Goal: Transaction & Acquisition: Purchase product/service

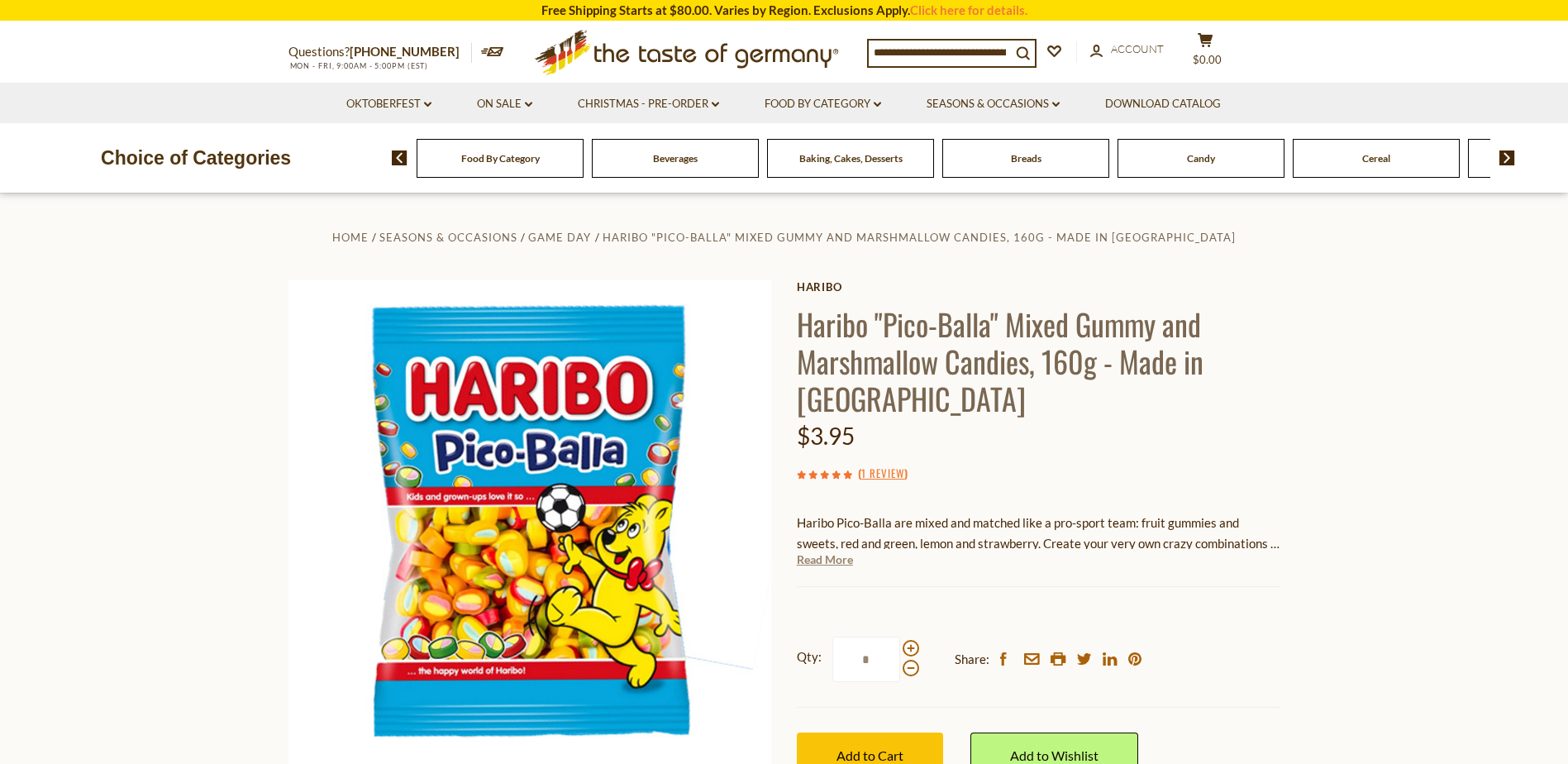
click at [842, 561] on link "Read More" at bounding box center [824, 559] width 56 height 16
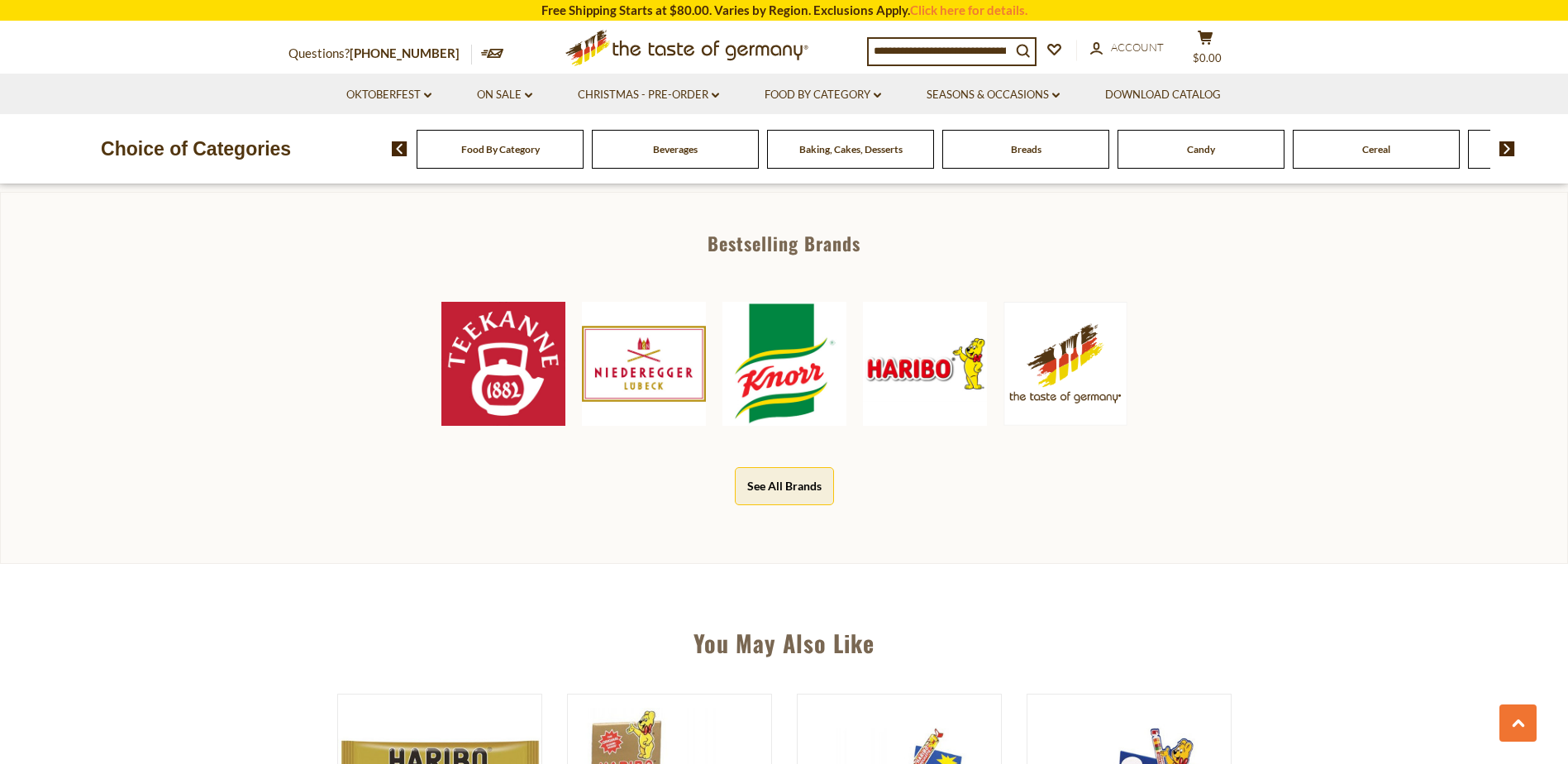
scroll to position [827, 0]
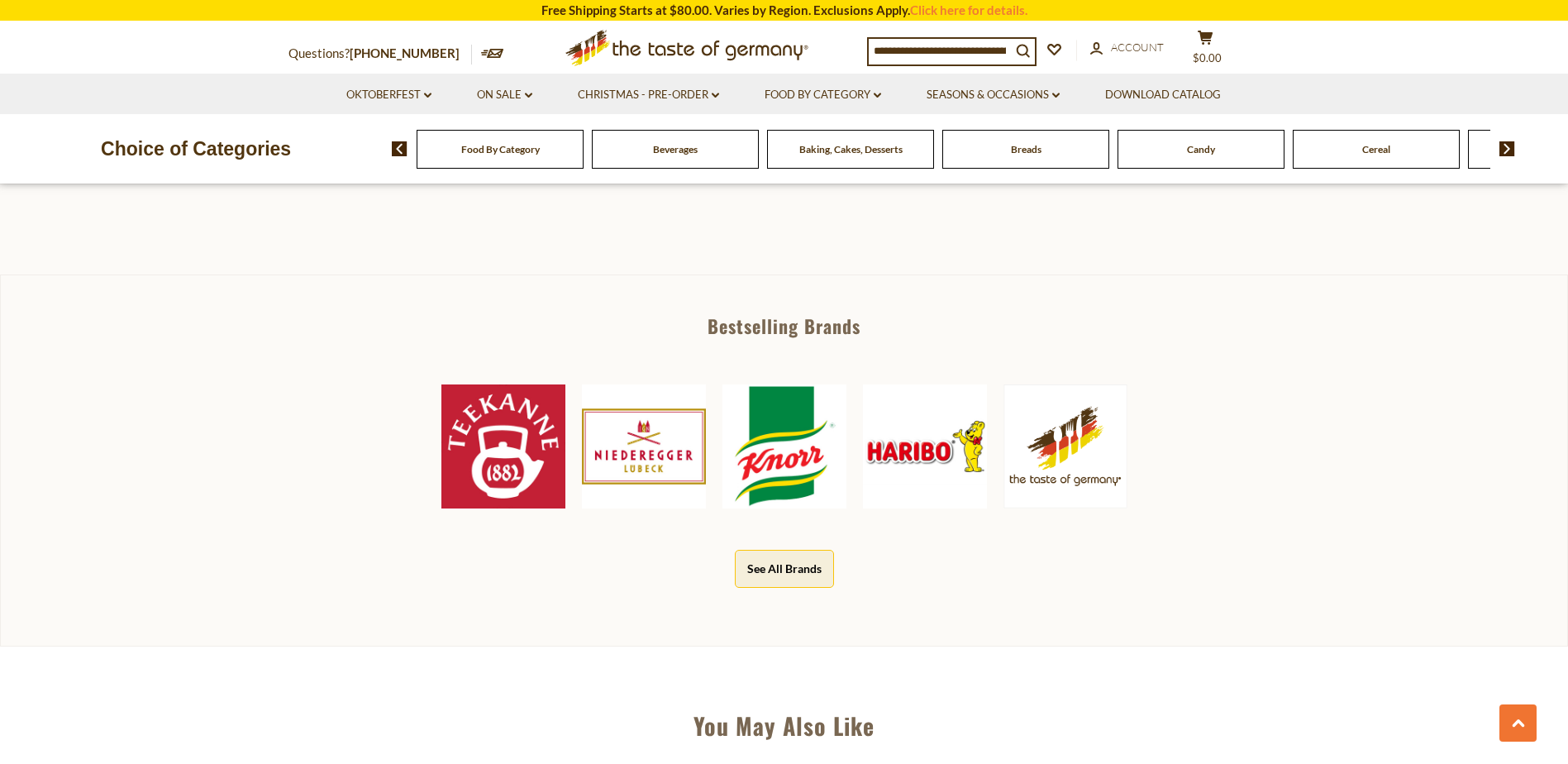
click at [969, 447] on img at bounding box center [924, 446] width 124 height 124
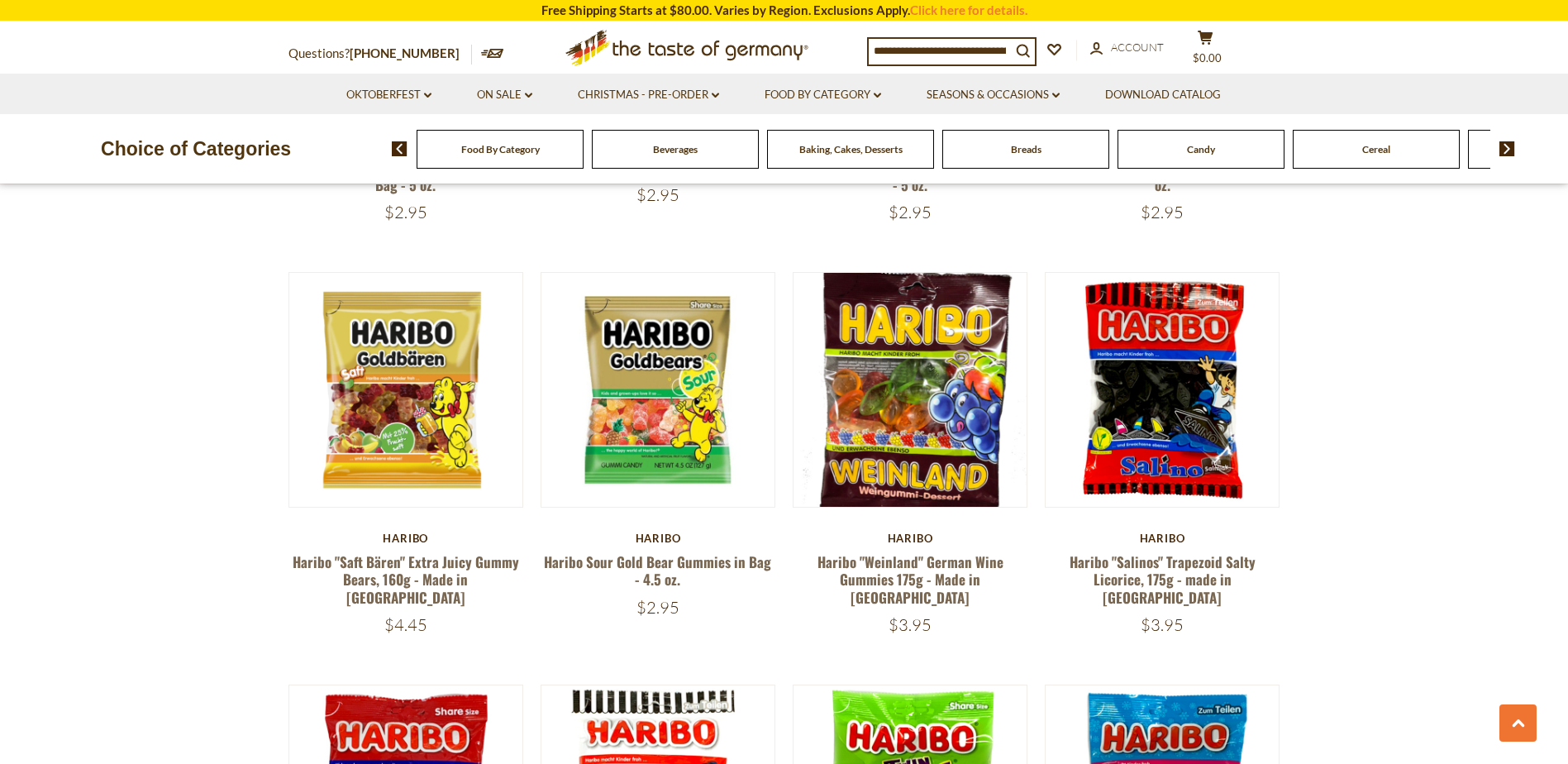
scroll to position [1240, 0]
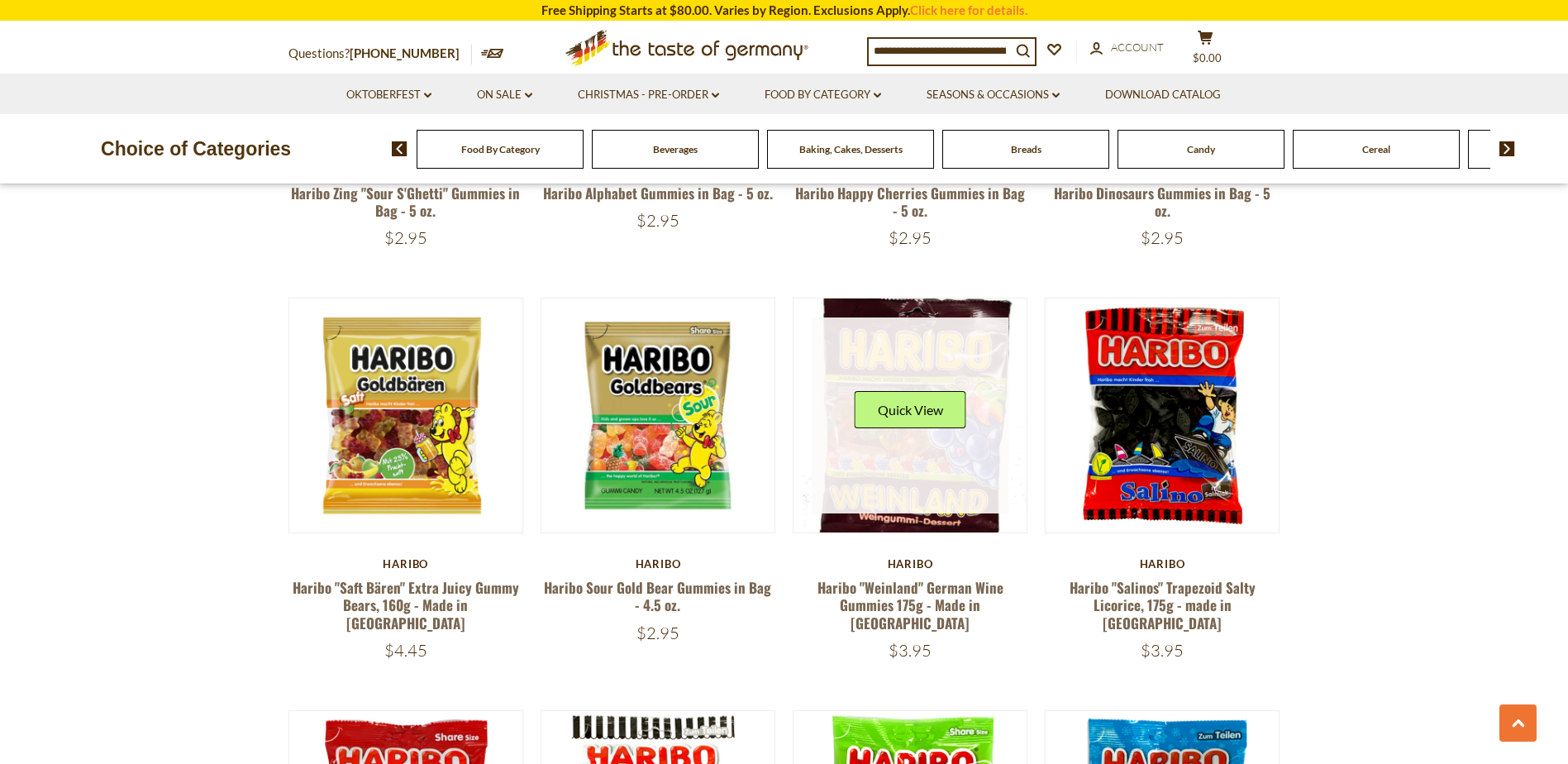
click at [886, 421] on div "Quick View" at bounding box center [911, 416] width 112 height 50
click at [907, 396] on button "Quick View" at bounding box center [911, 409] width 112 height 37
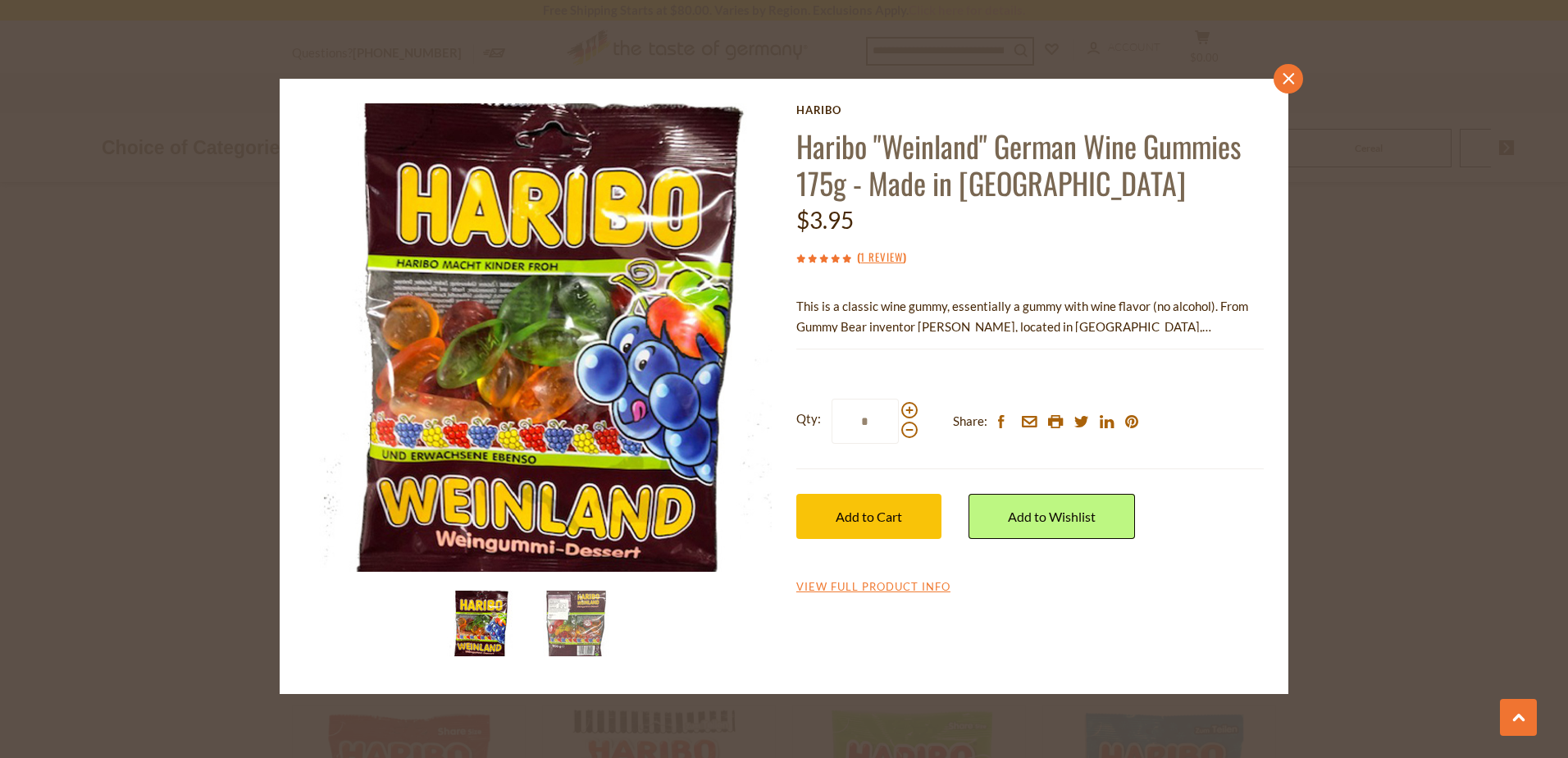
click at [1276, 83] on link "close" at bounding box center [1289, 78] width 30 height 30
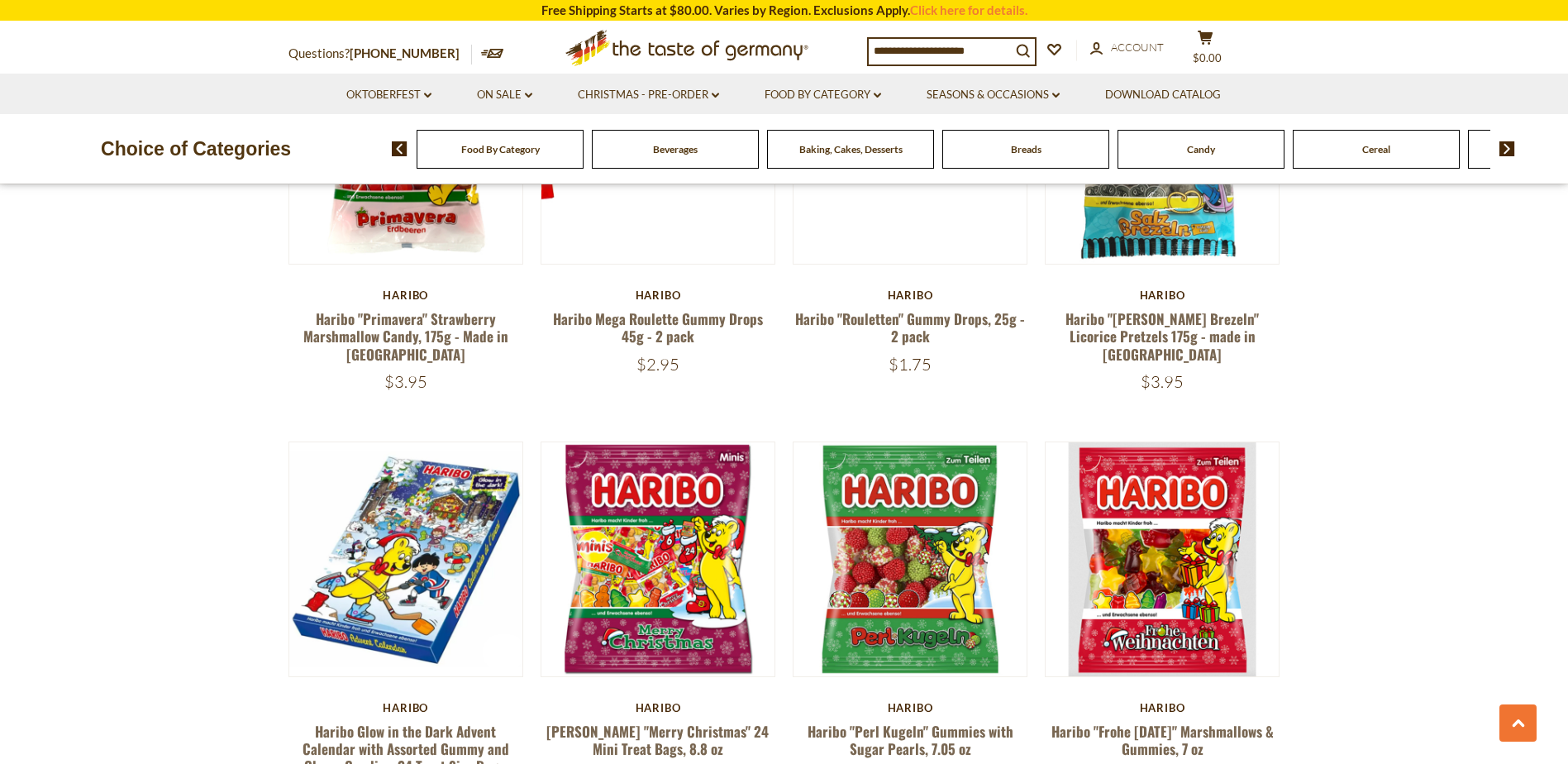
scroll to position [2810, 0]
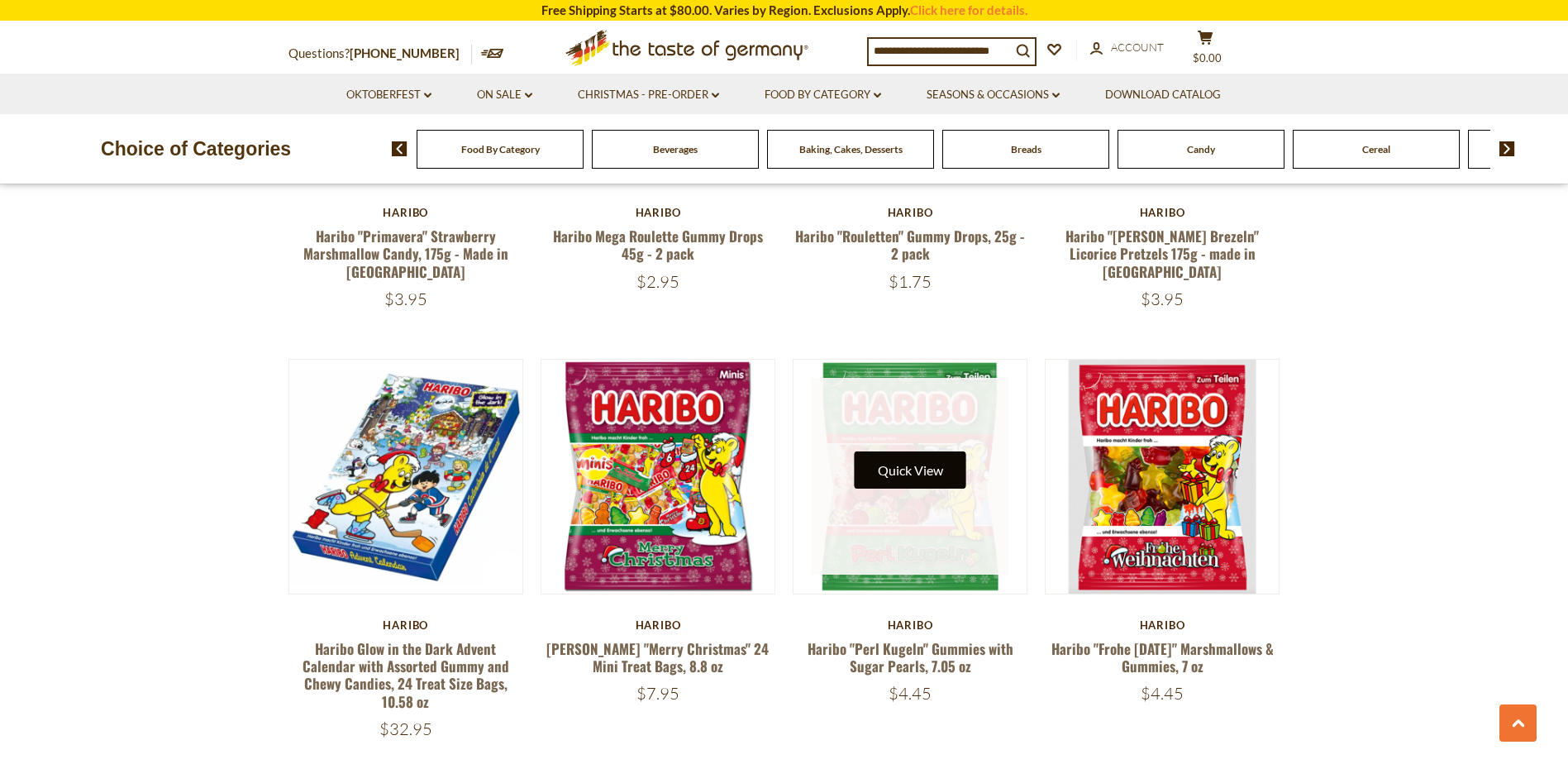
click at [923, 452] on button "Quick View" at bounding box center [911, 470] width 112 height 37
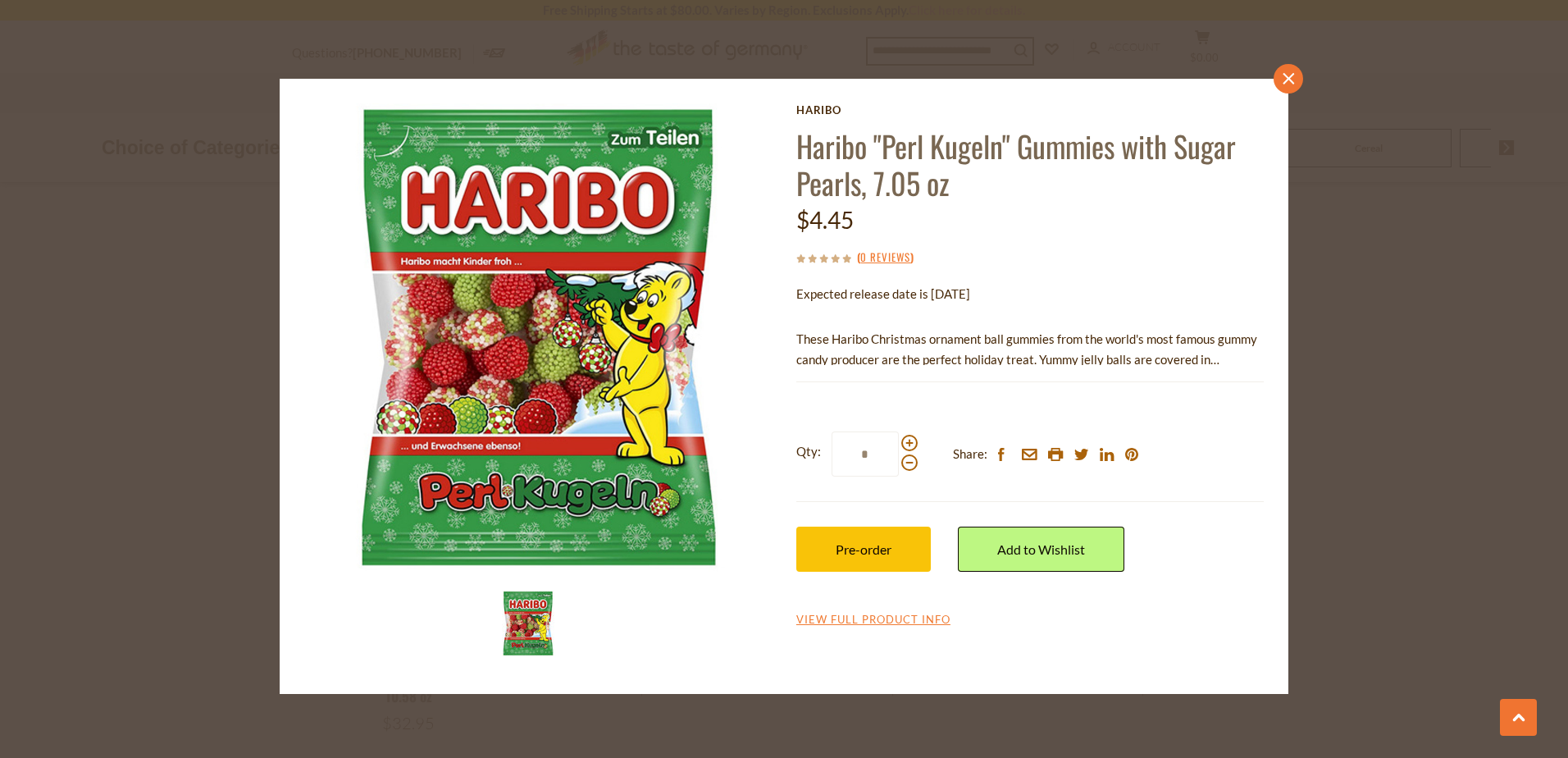
click at [1289, 70] on link "close" at bounding box center [1289, 78] width 30 height 30
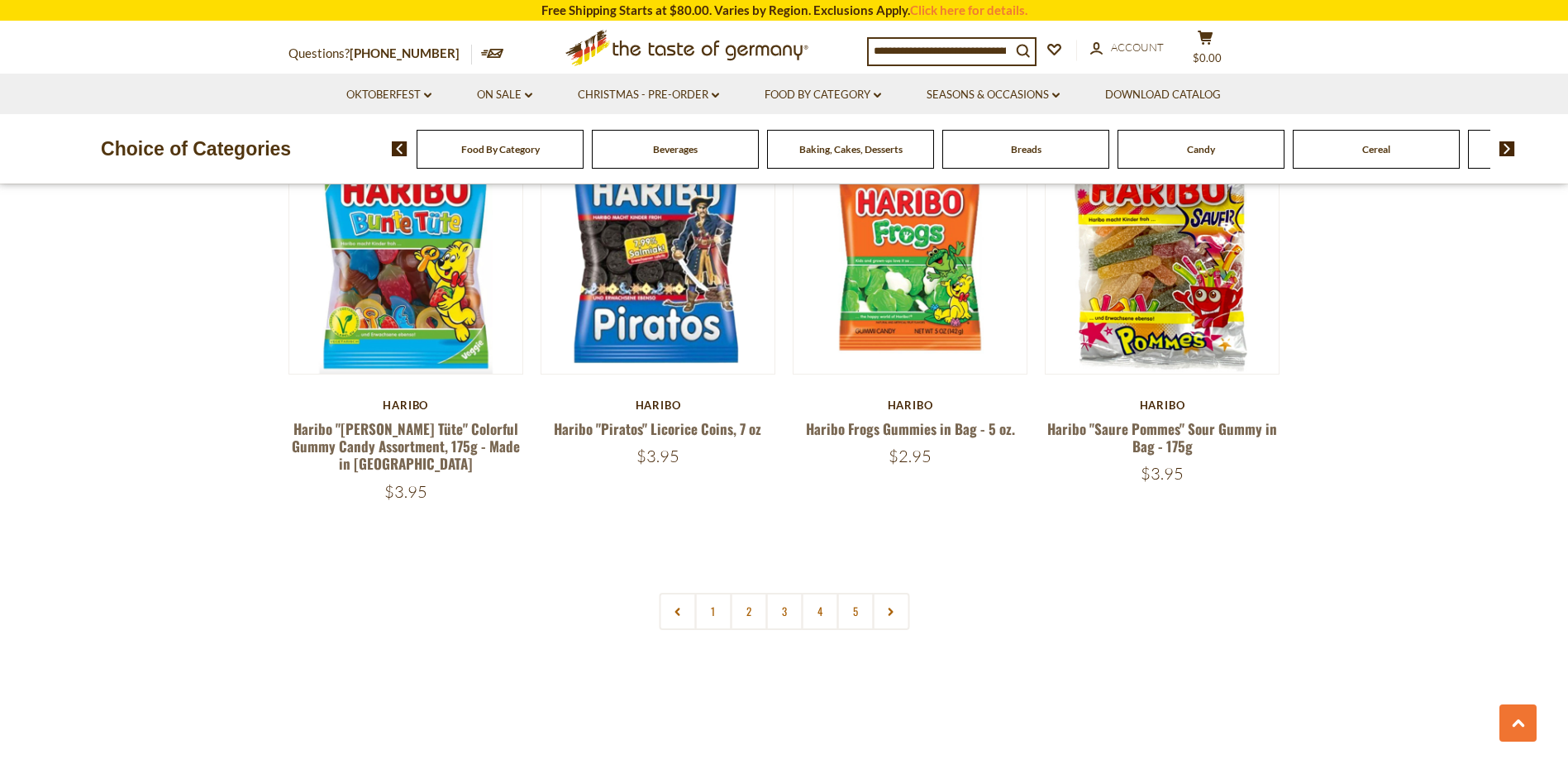
scroll to position [3472, 0]
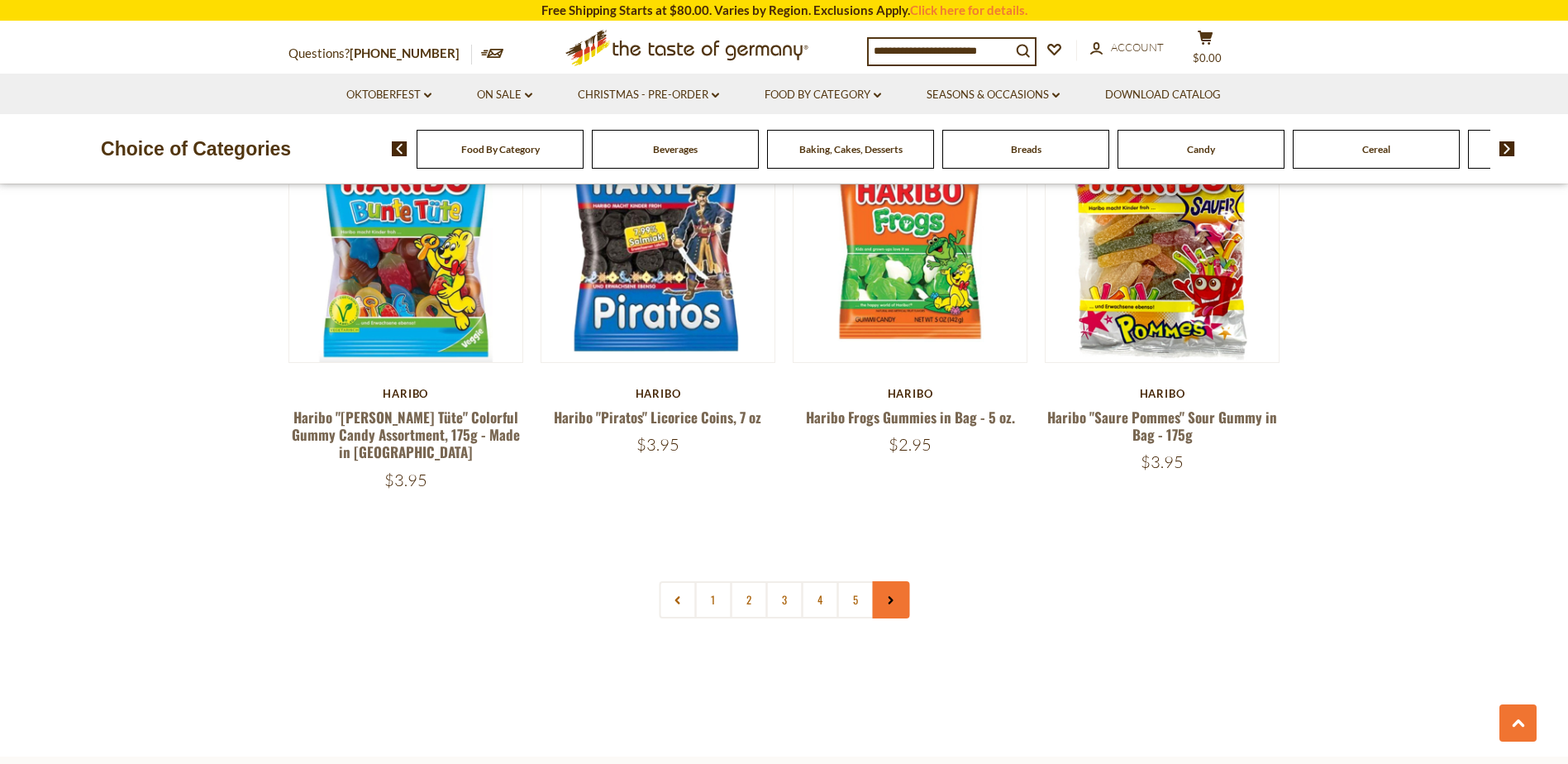
click at [881, 581] on link at bounding box center [890, 599] width 37 height 37
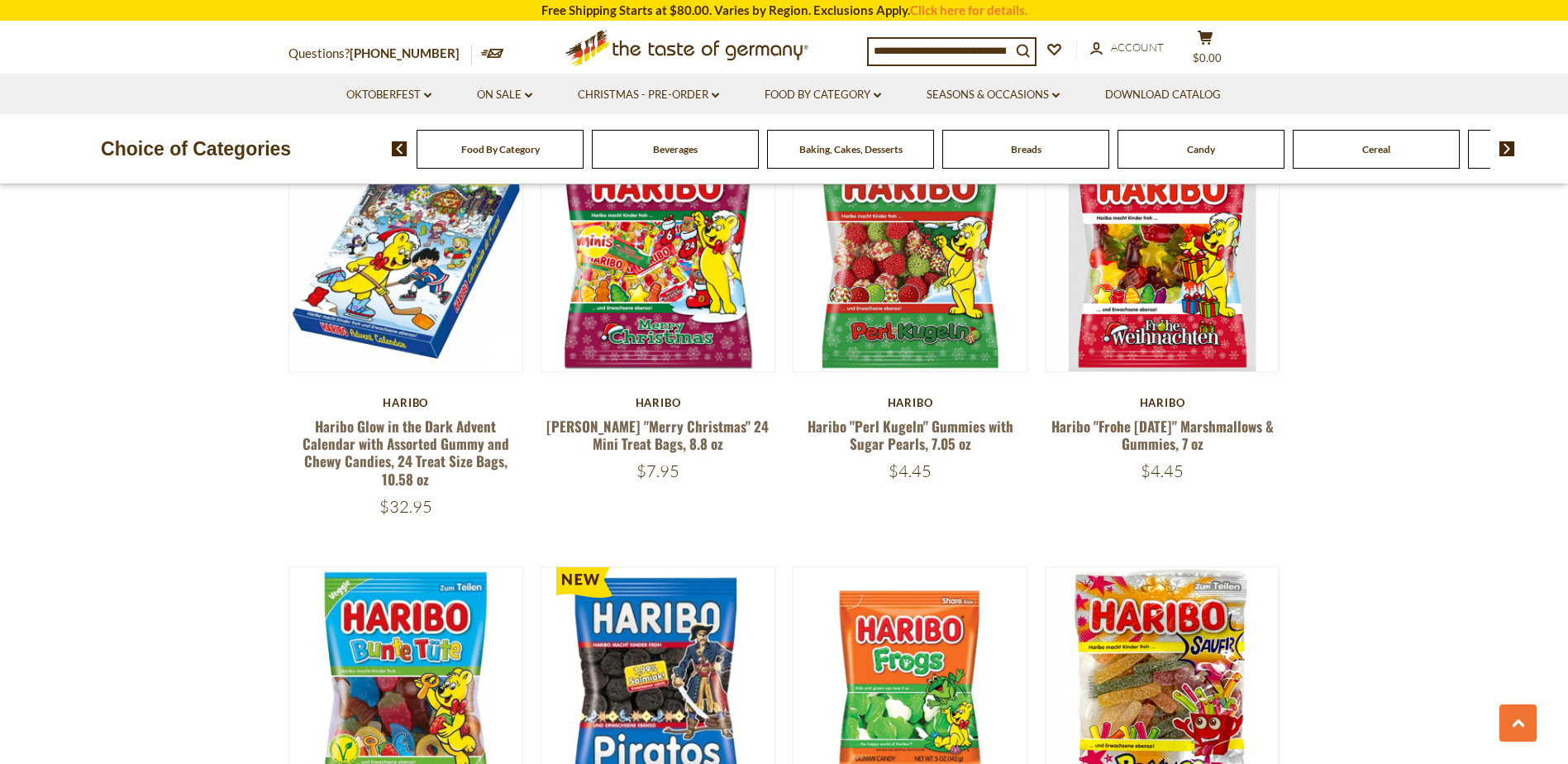
scroll to position [3472, 0]
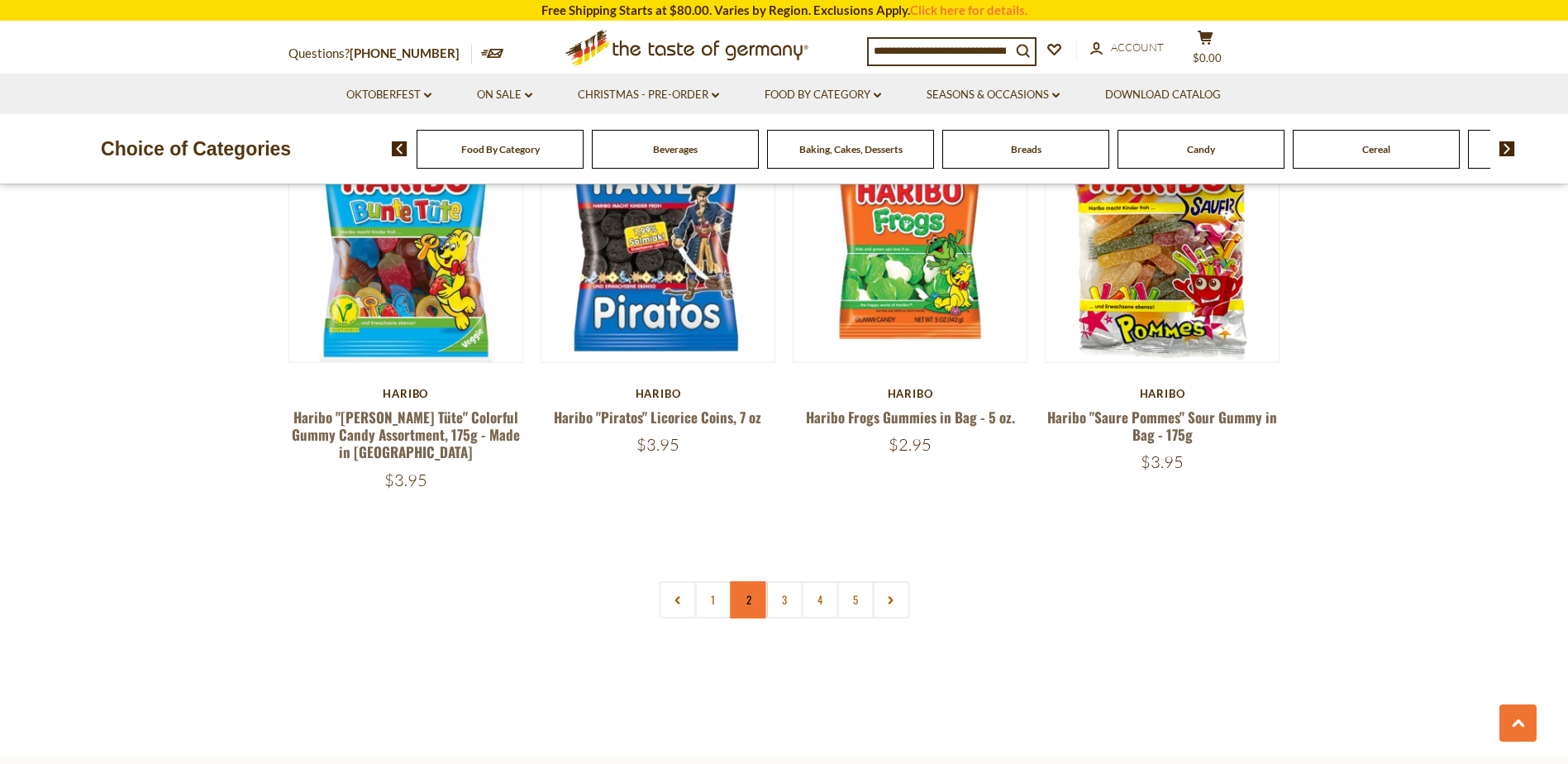
click at [745, 581] on link "2" at bounding box center [748, 599] width 37 height 37
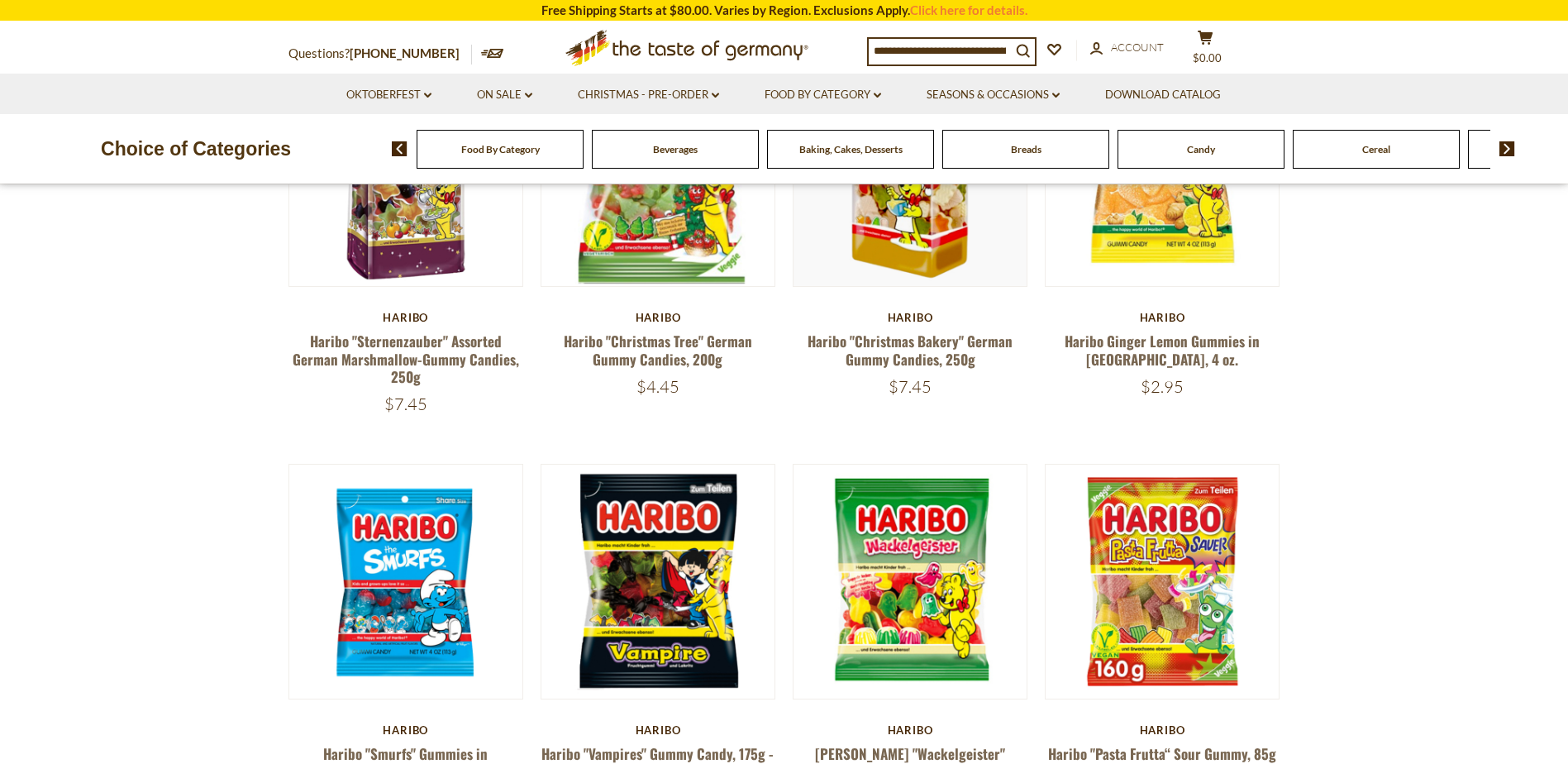
scroll to position [414, 0]
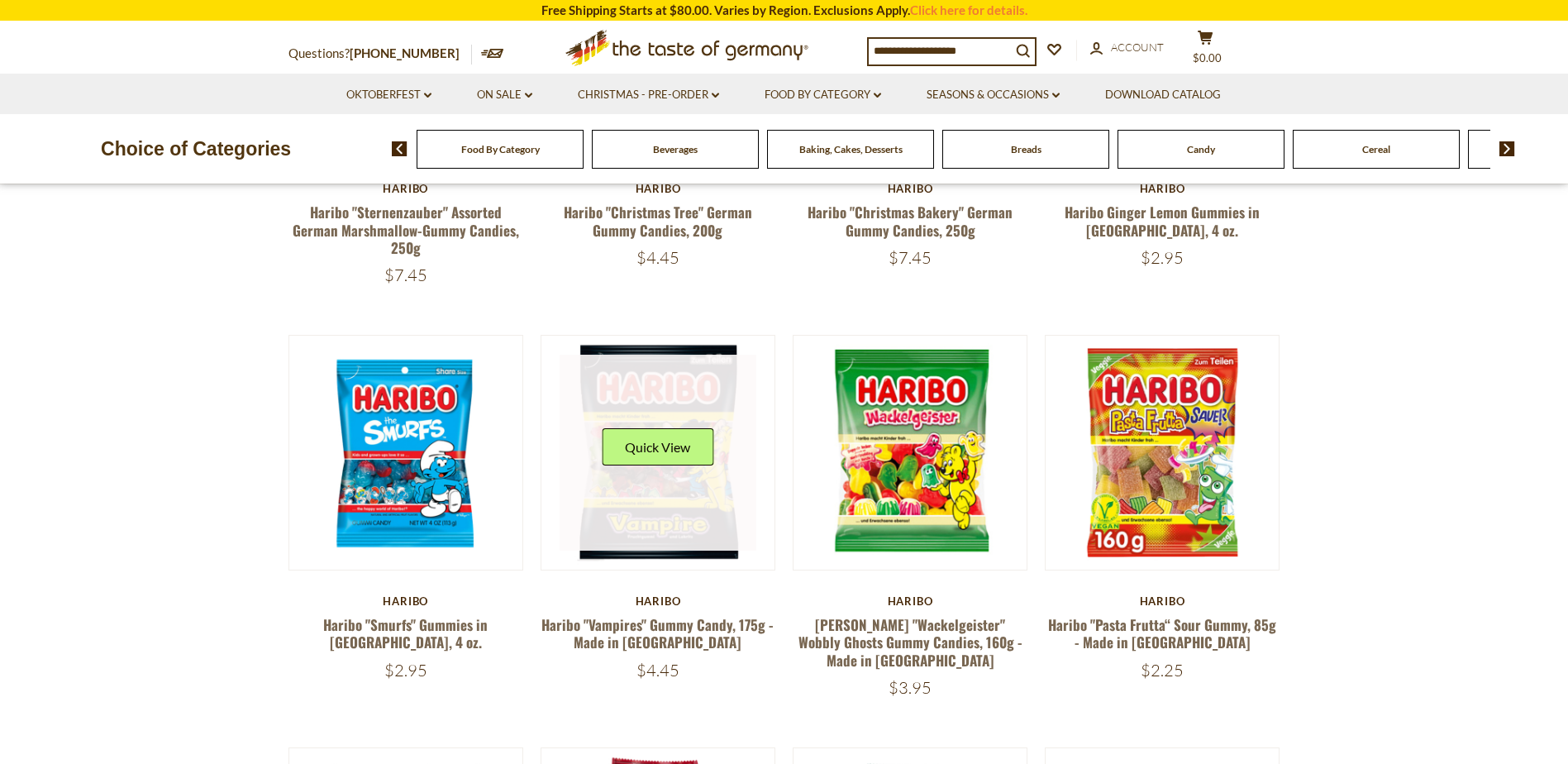
click at [638, 508] on link at bounding box center [657, 452] width 197 height 197
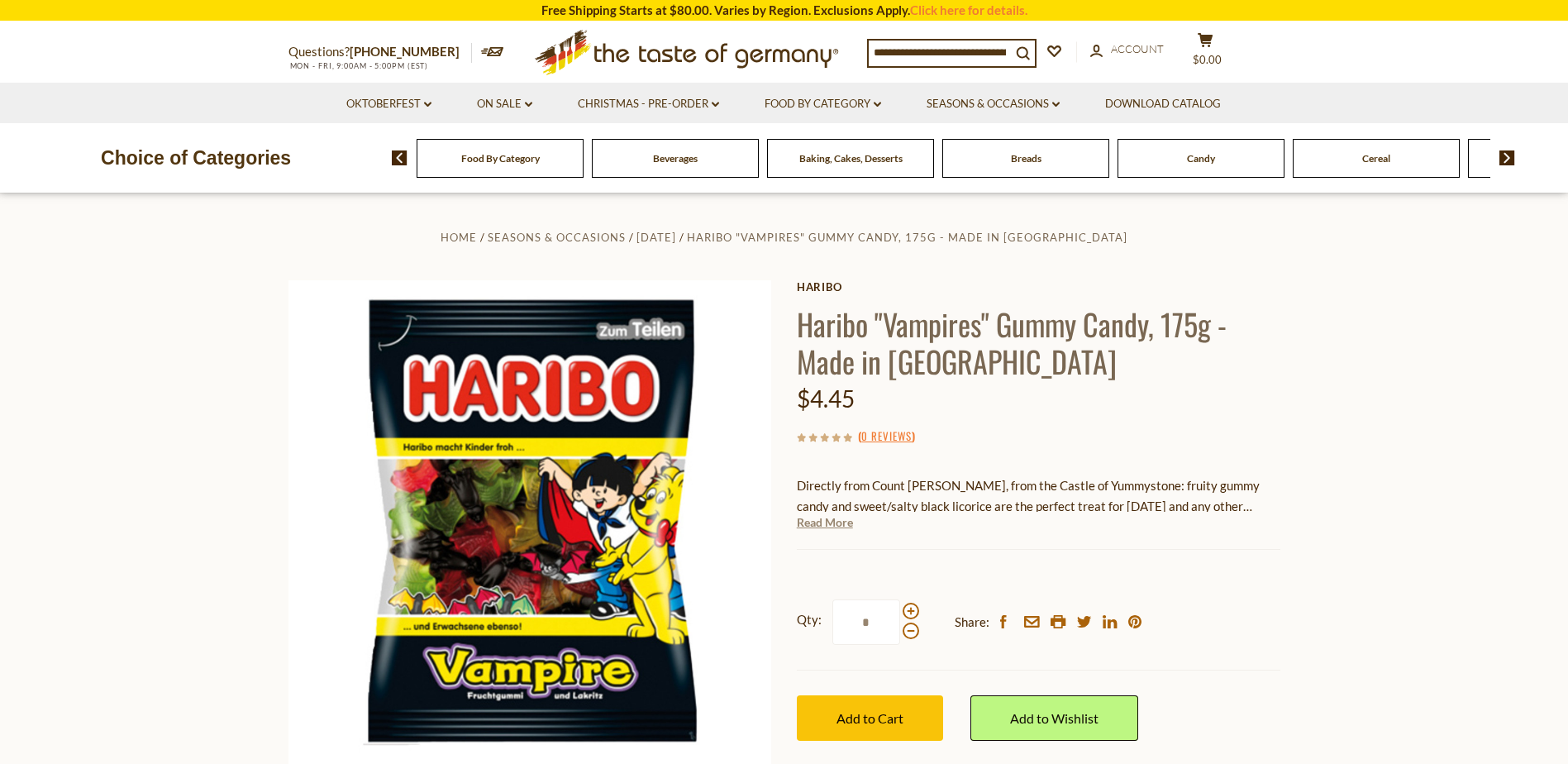
click at [830, 526] on link "Read More" at bounding box center [824, 522] width 56 height 16
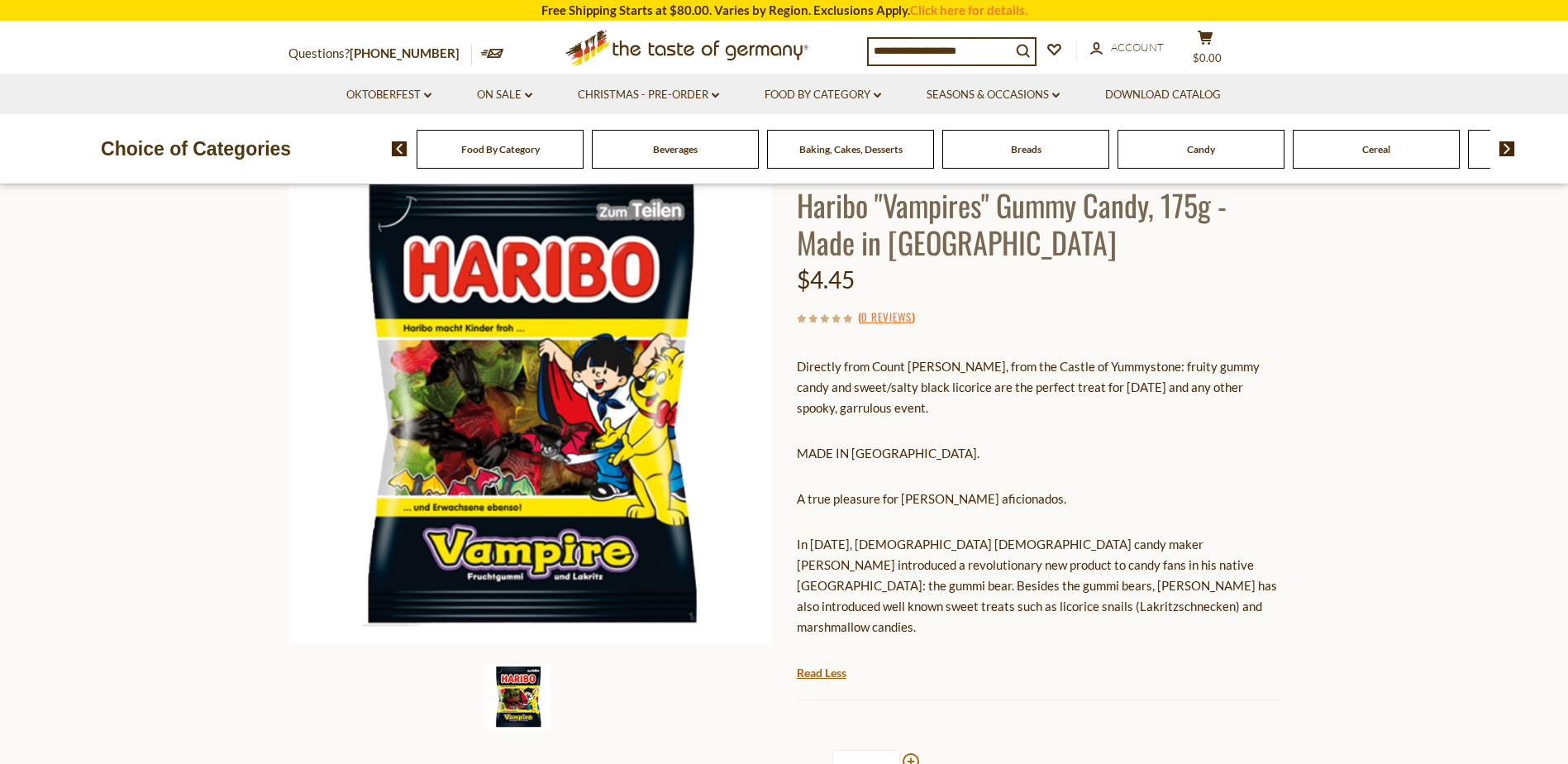
scroll to position [166, 0]
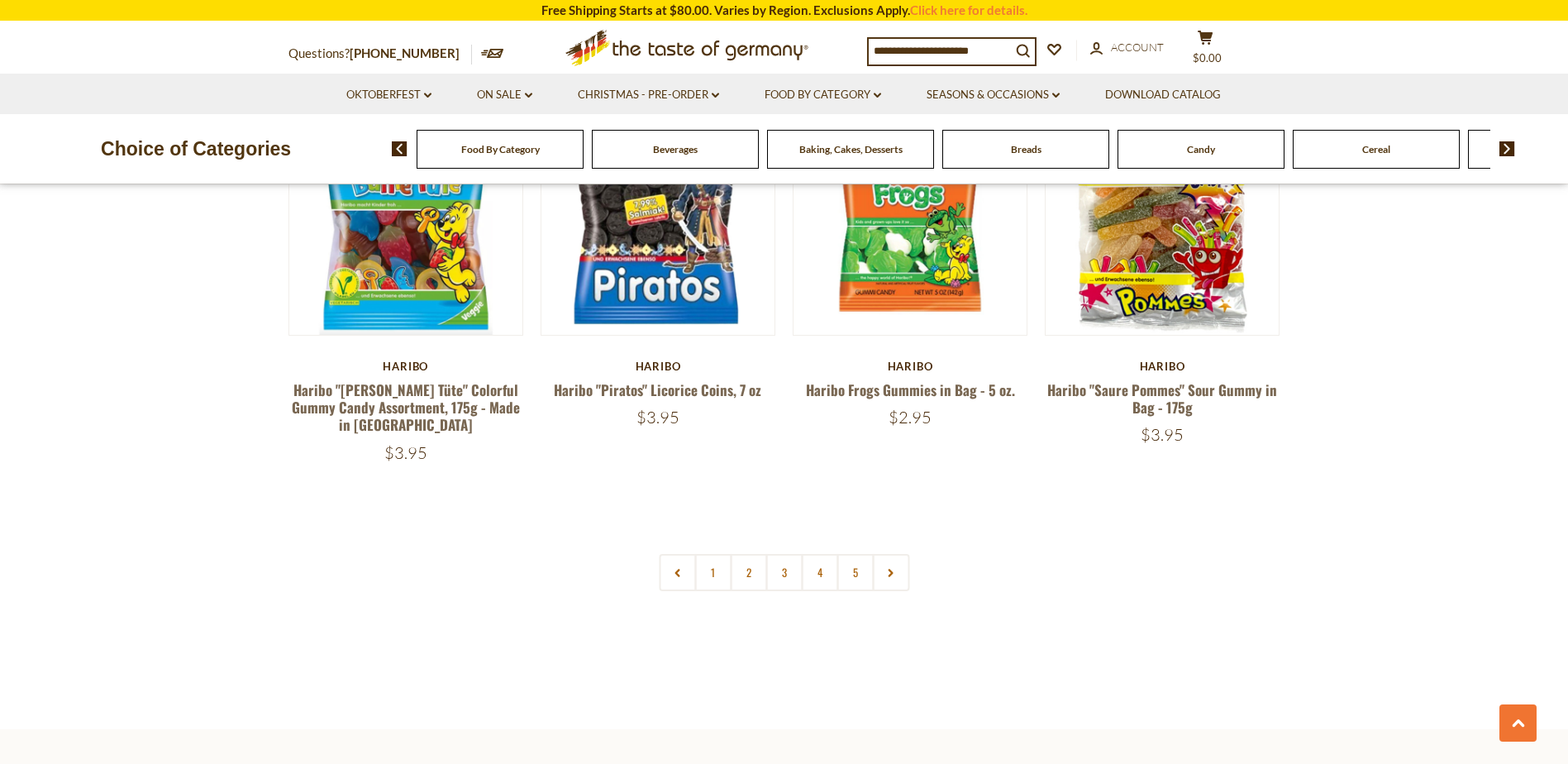
scroll to position [3555, 0]
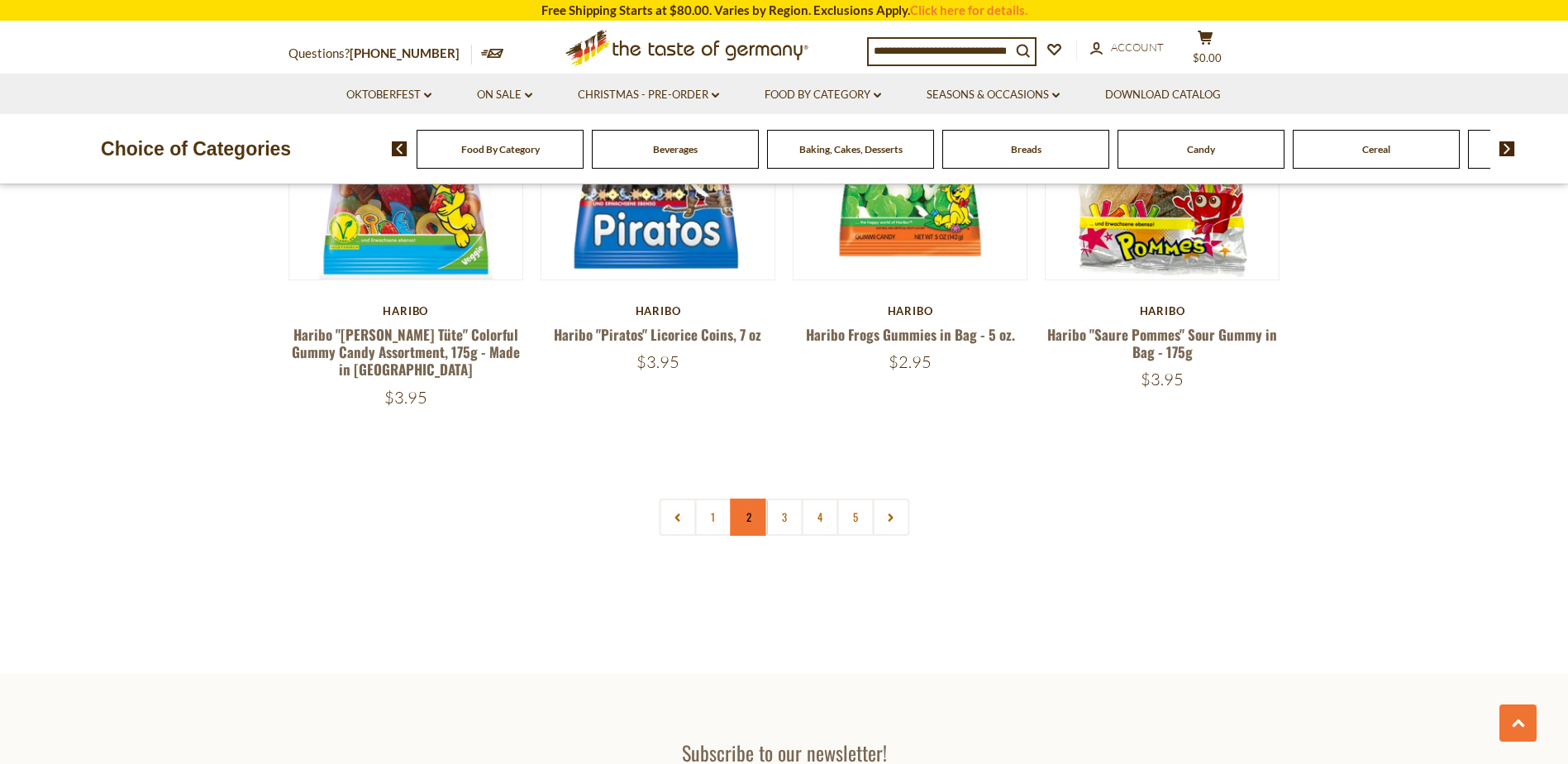
click at [736, 499] on link "2" at bounding box center [748, 517] width 37 height 37
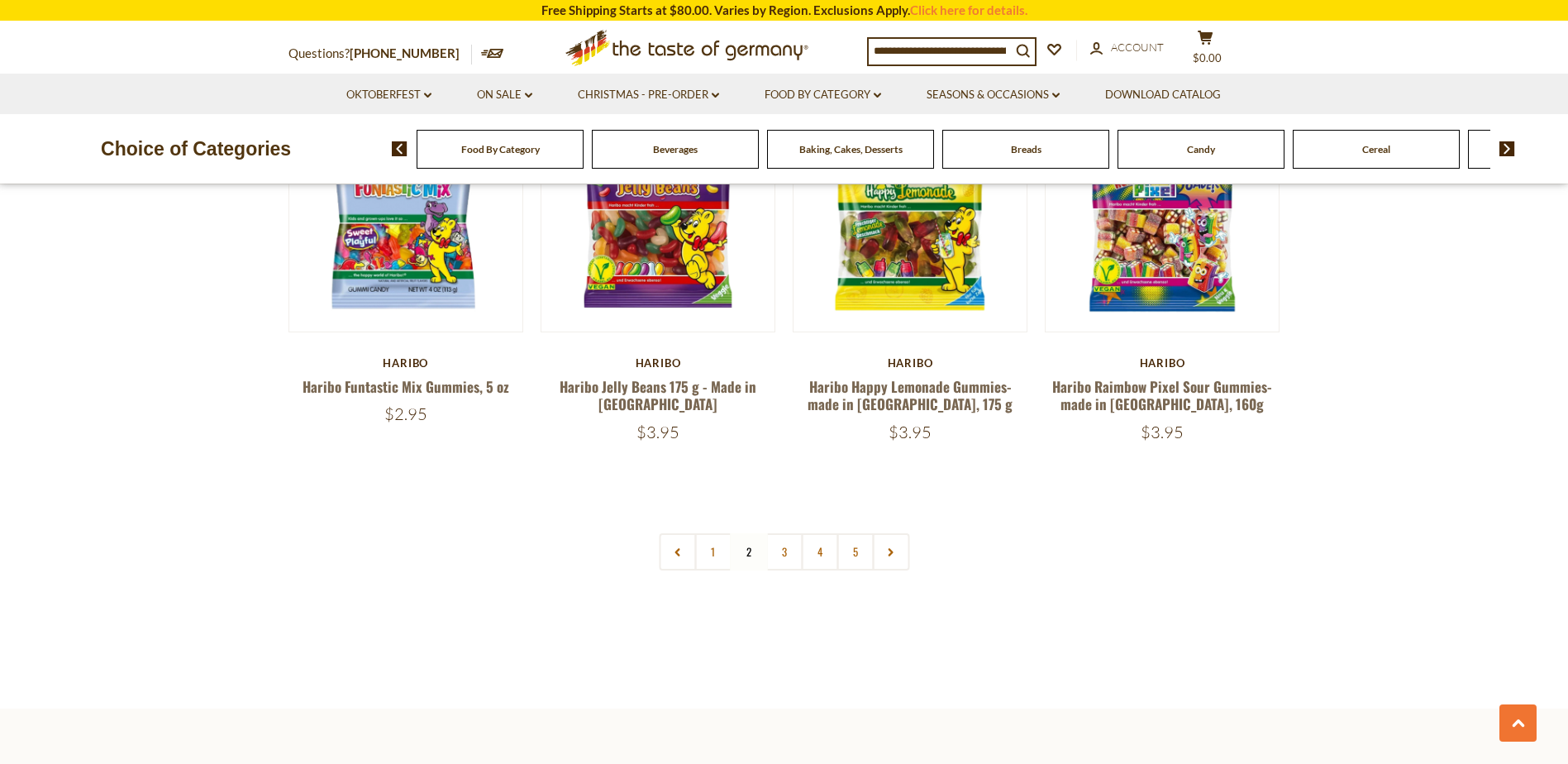
scroll to position [3567, 0]
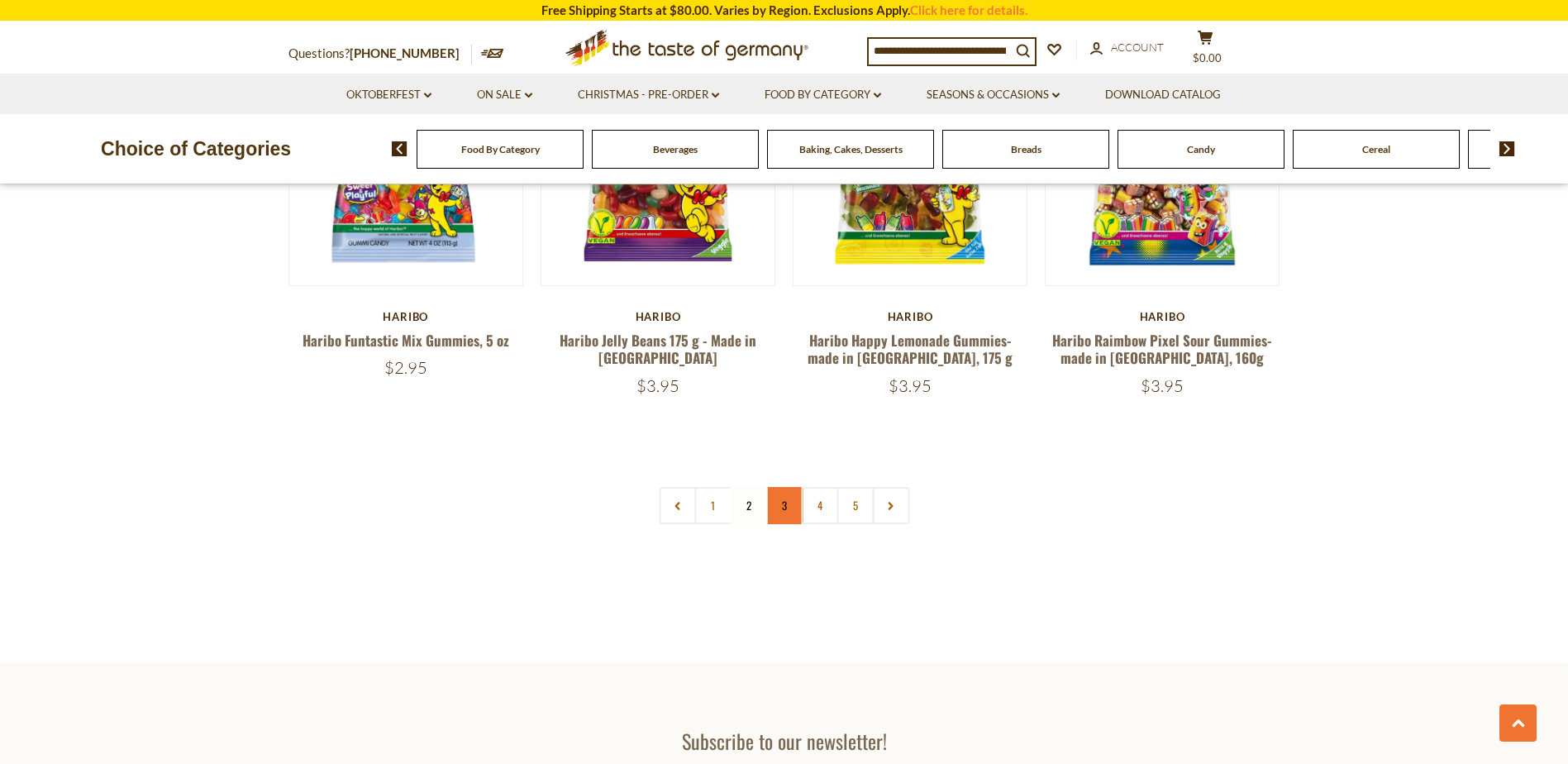
click at [786, 487] on link "3" at bounding box center [784, 505] width 37 height 37
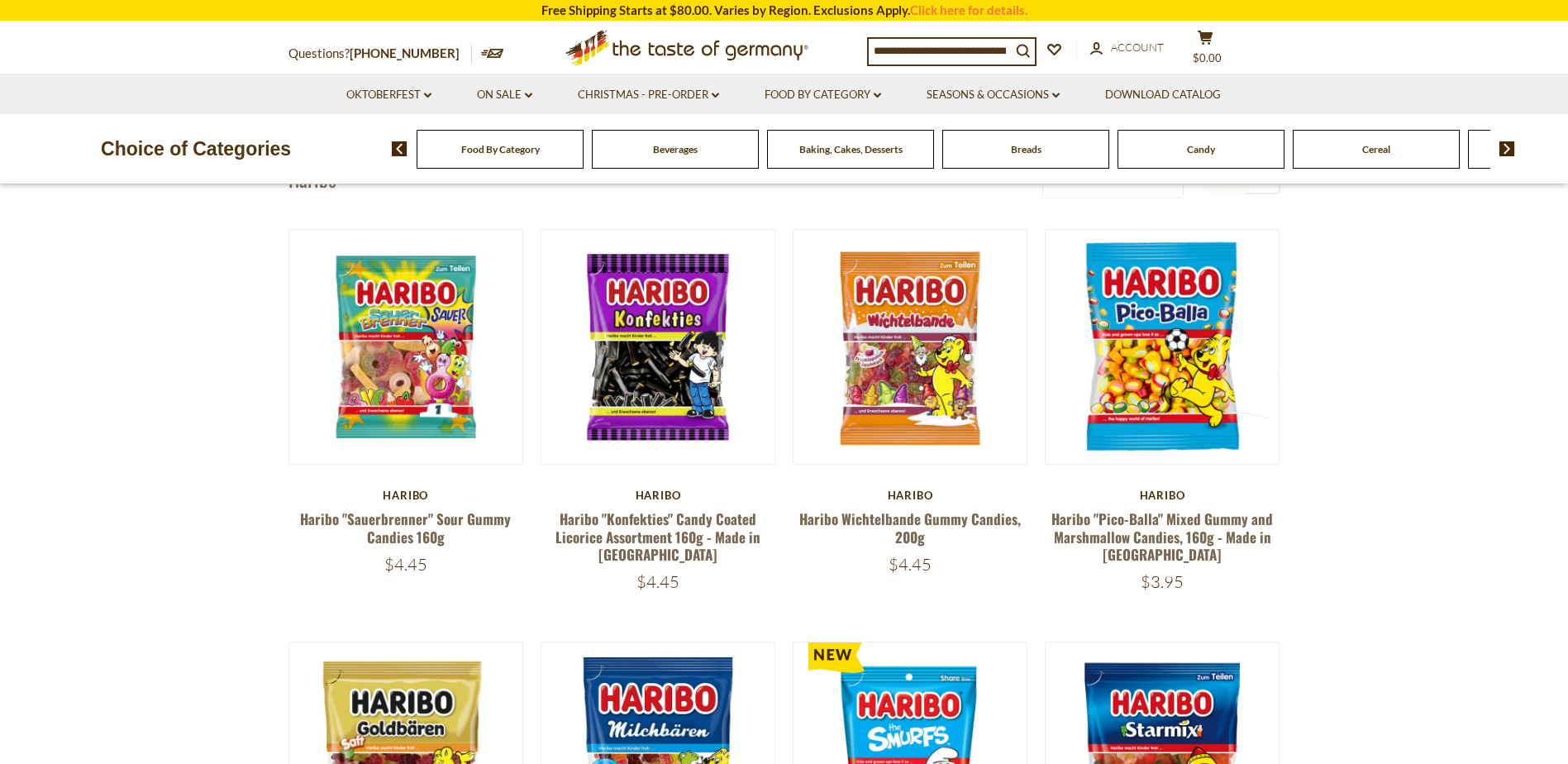
scroll to position [94, 0]
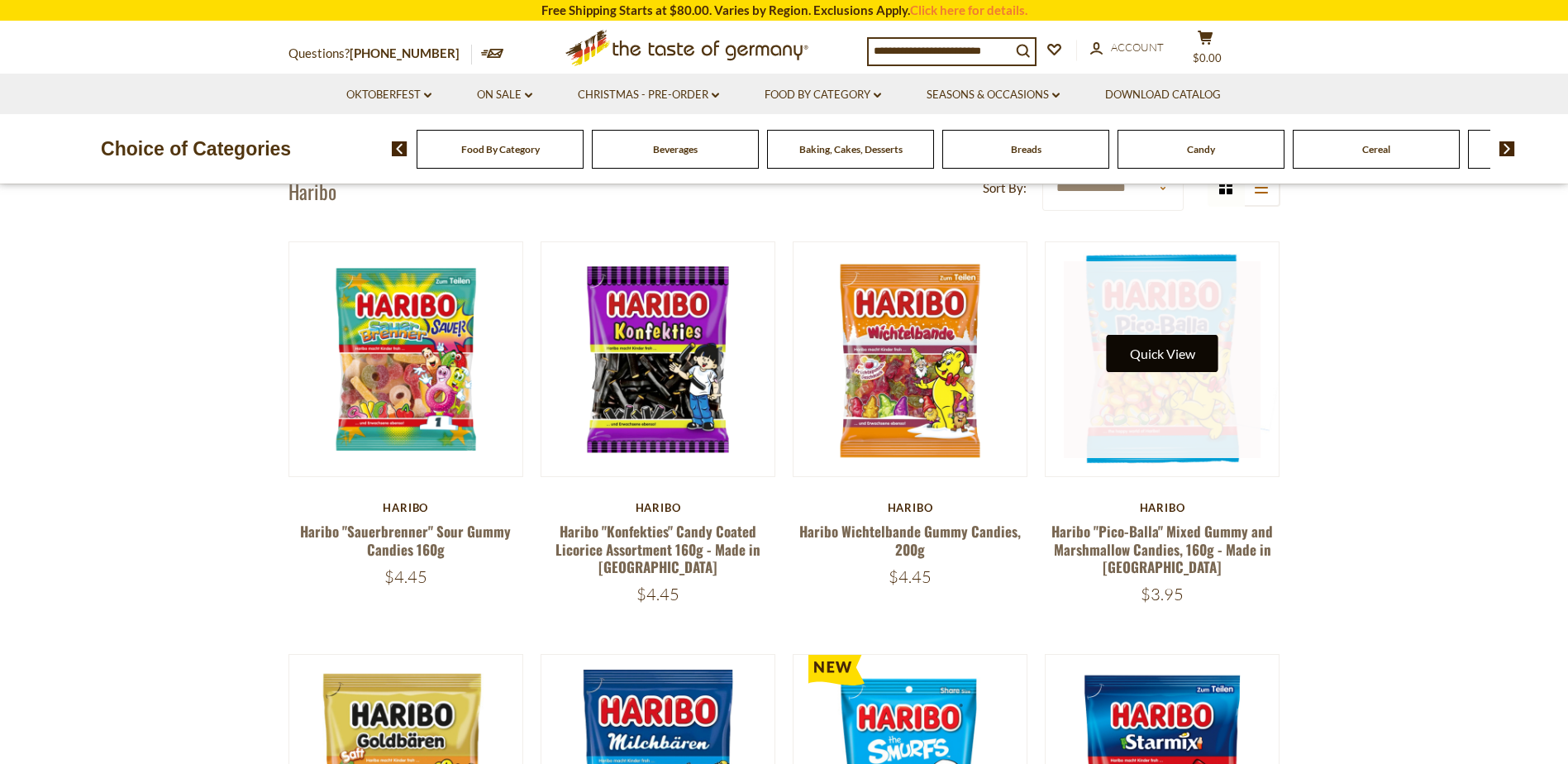
click at [1155, 366] on button "Quick View" at bounding box center [1163, 353] width 112 height 37
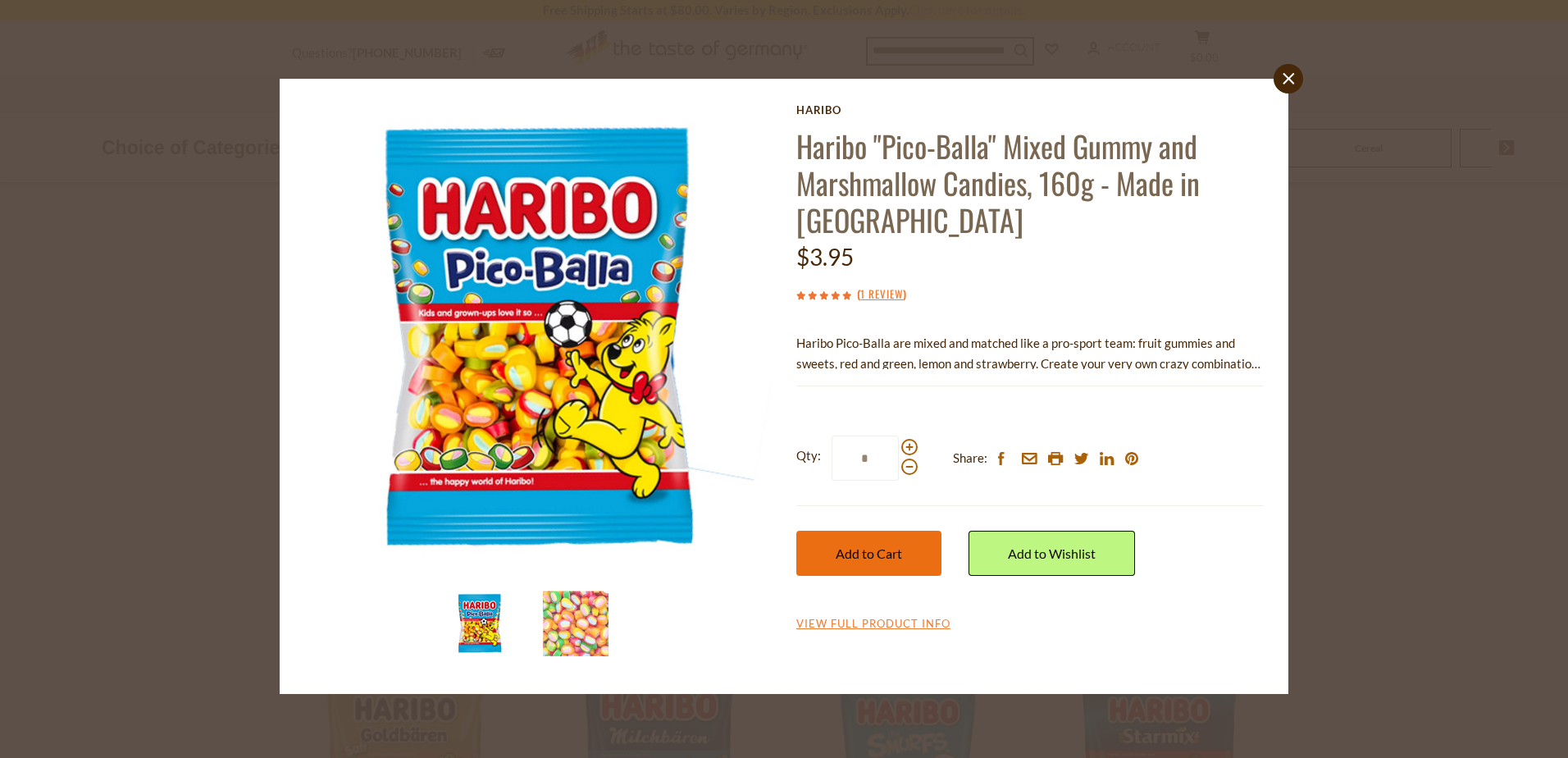
click at [873, 541] on button "Add to Cart" at bounding box center [869, 553] width 145 height 45
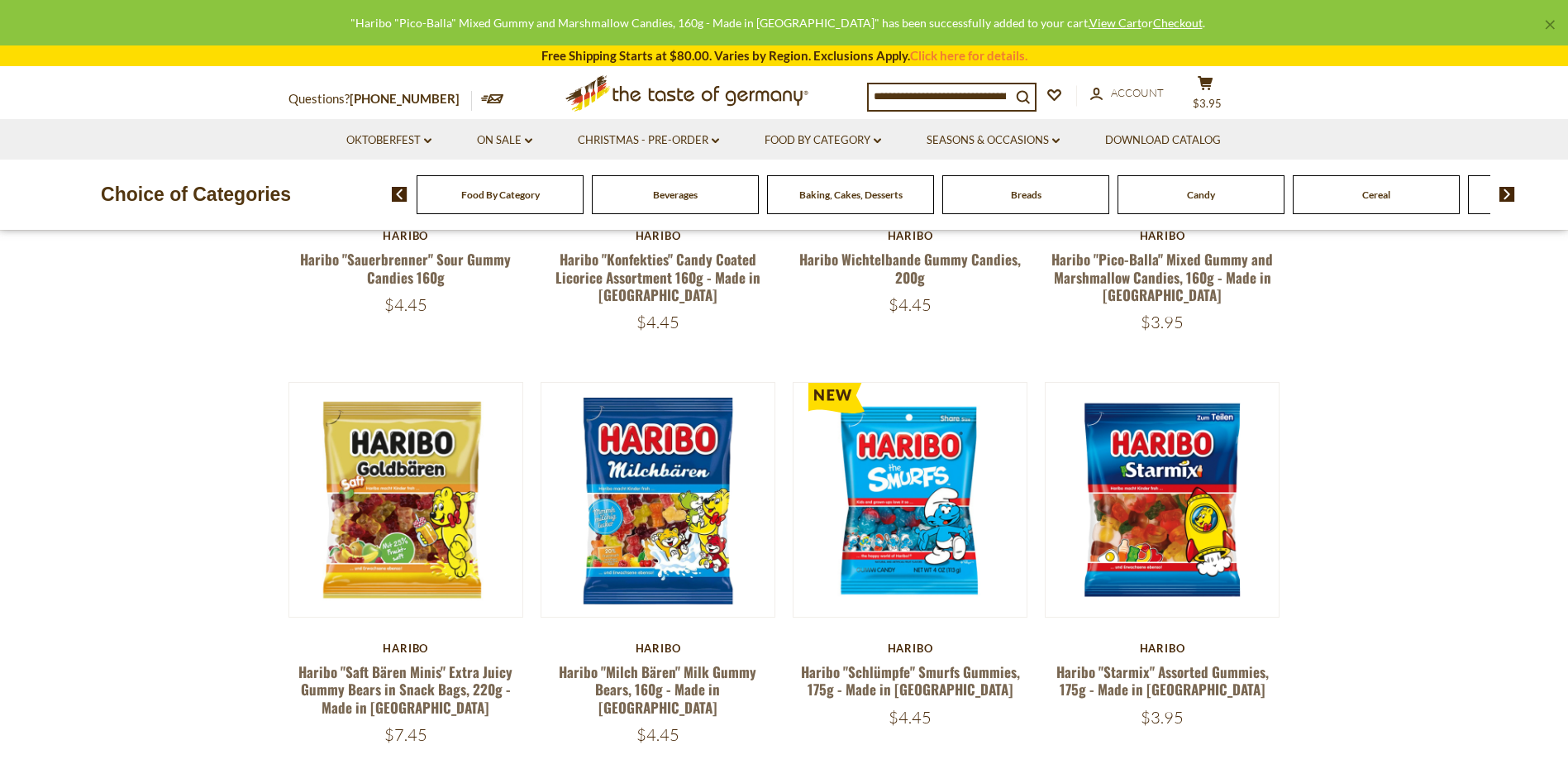
scroll to position [425, 0]
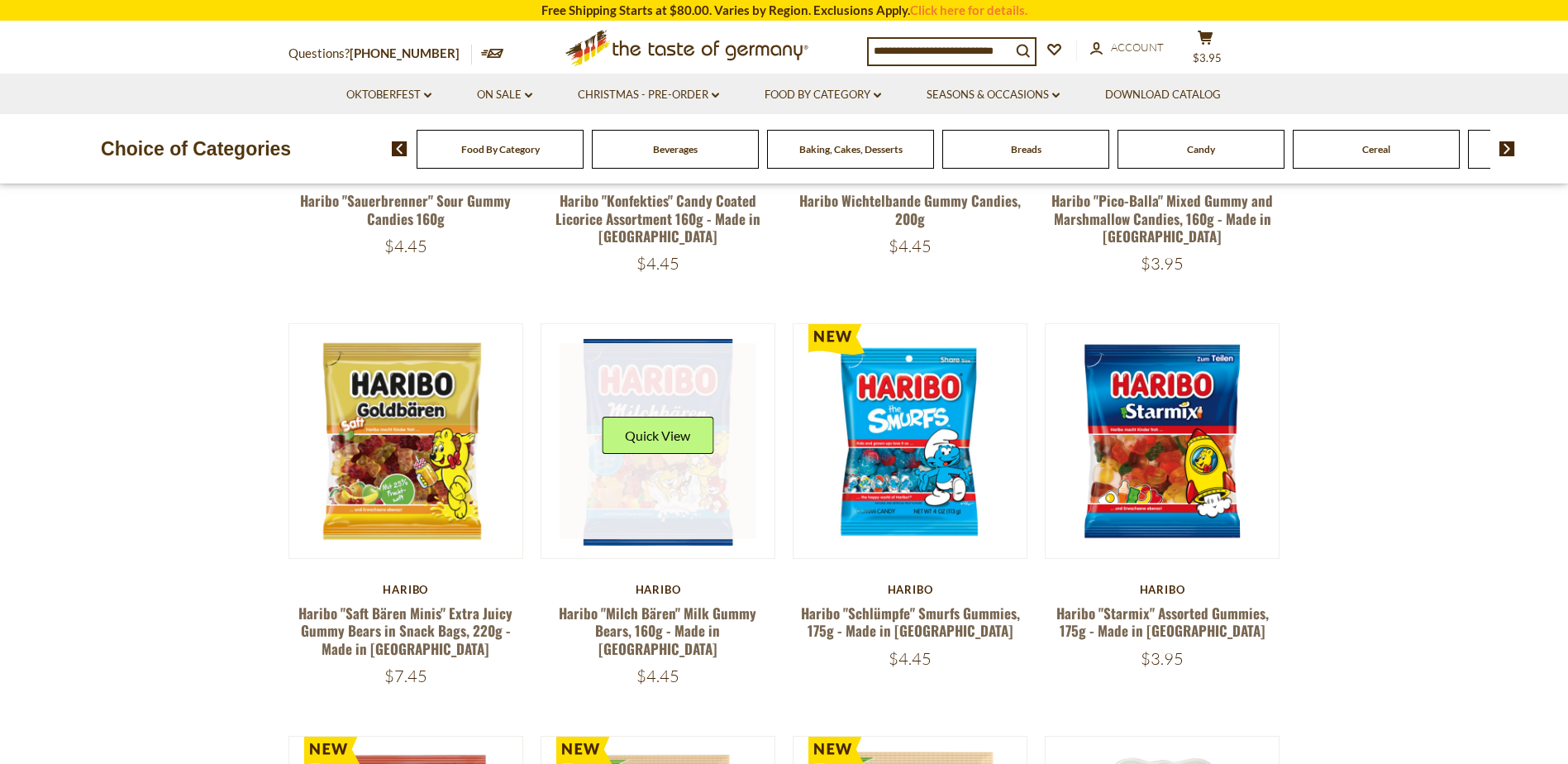
click at [700, 520] on link at bounding box center [657, 441] width 197 height 197
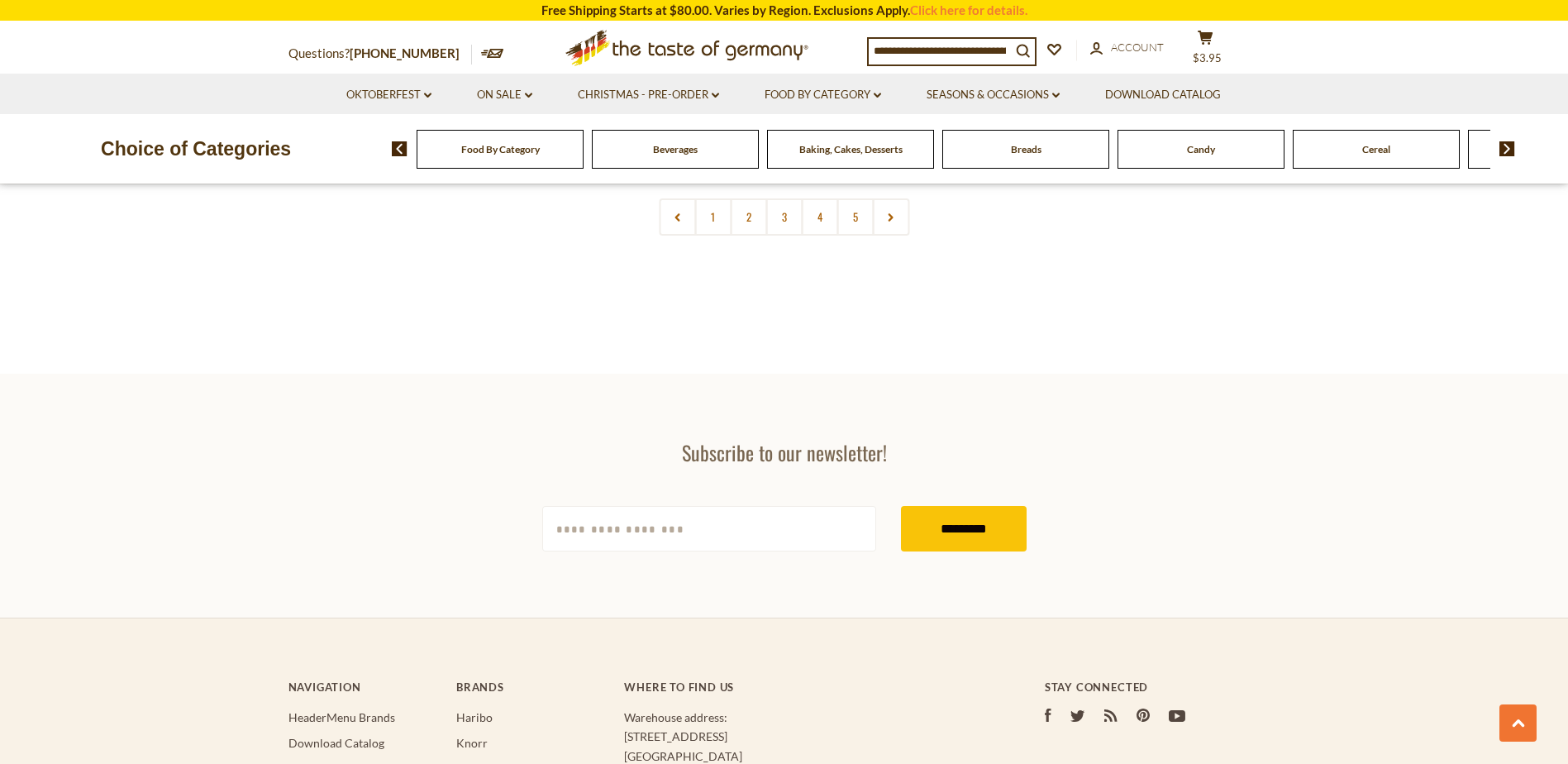
scroll to position [3619, 0]
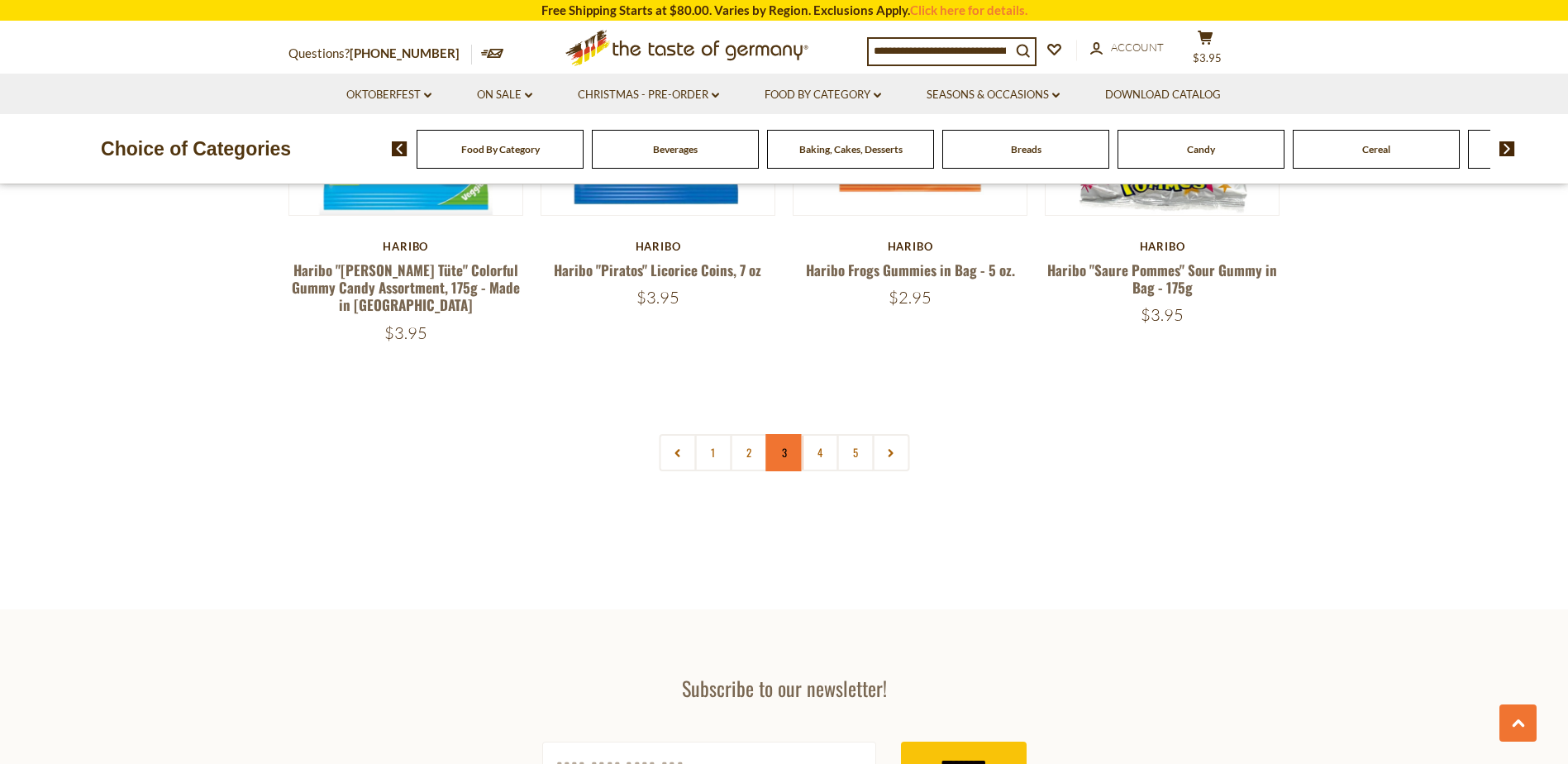
click at [771, 434] on link "3" at bounding box center [784, 452] width 37 height 37
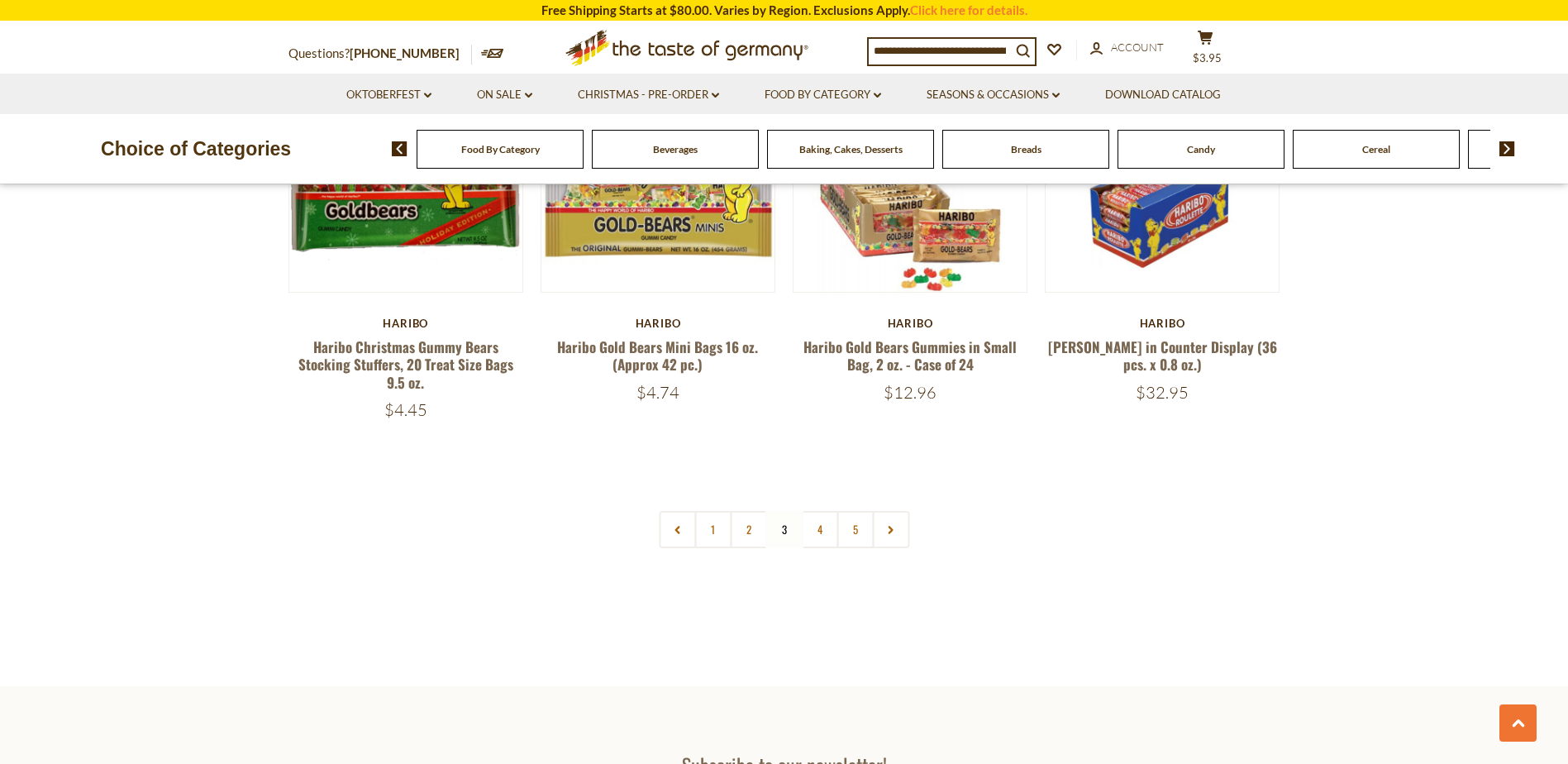
scroll to position [3649, 0]
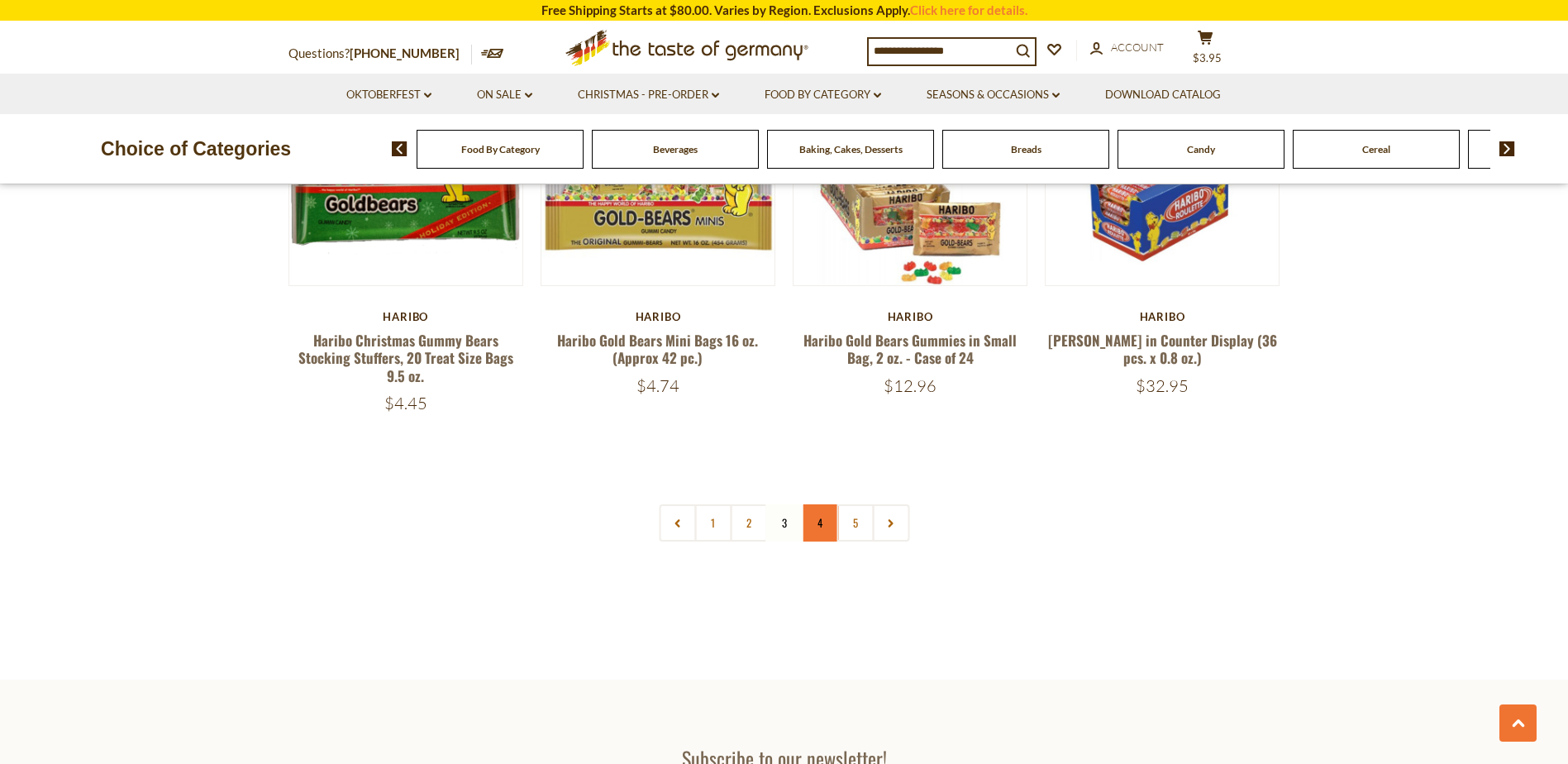
click at [817, 504] on link "4" at bounding box center [819, 522] width 37 height 37
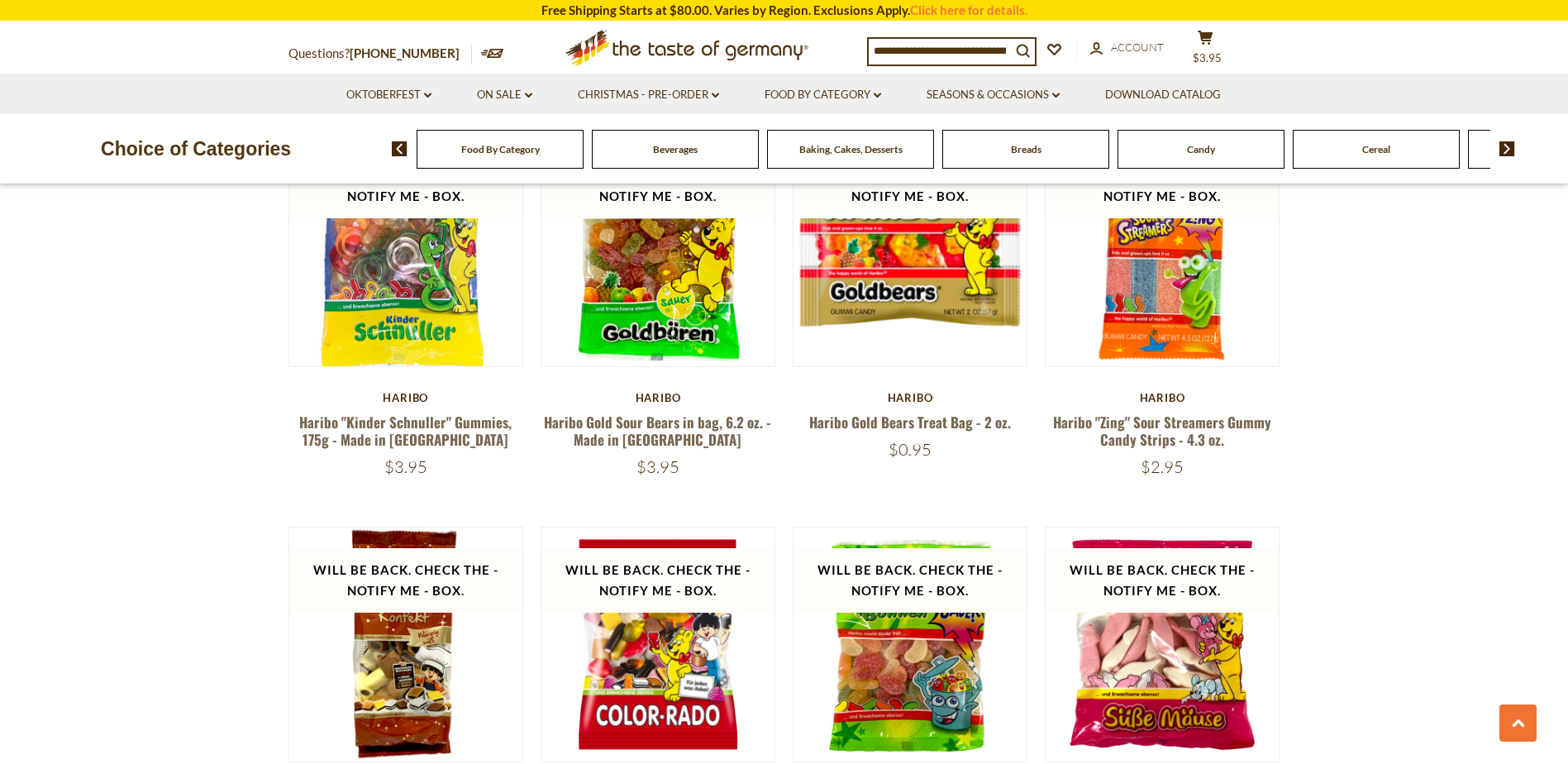
scroll to position [1500, 0]
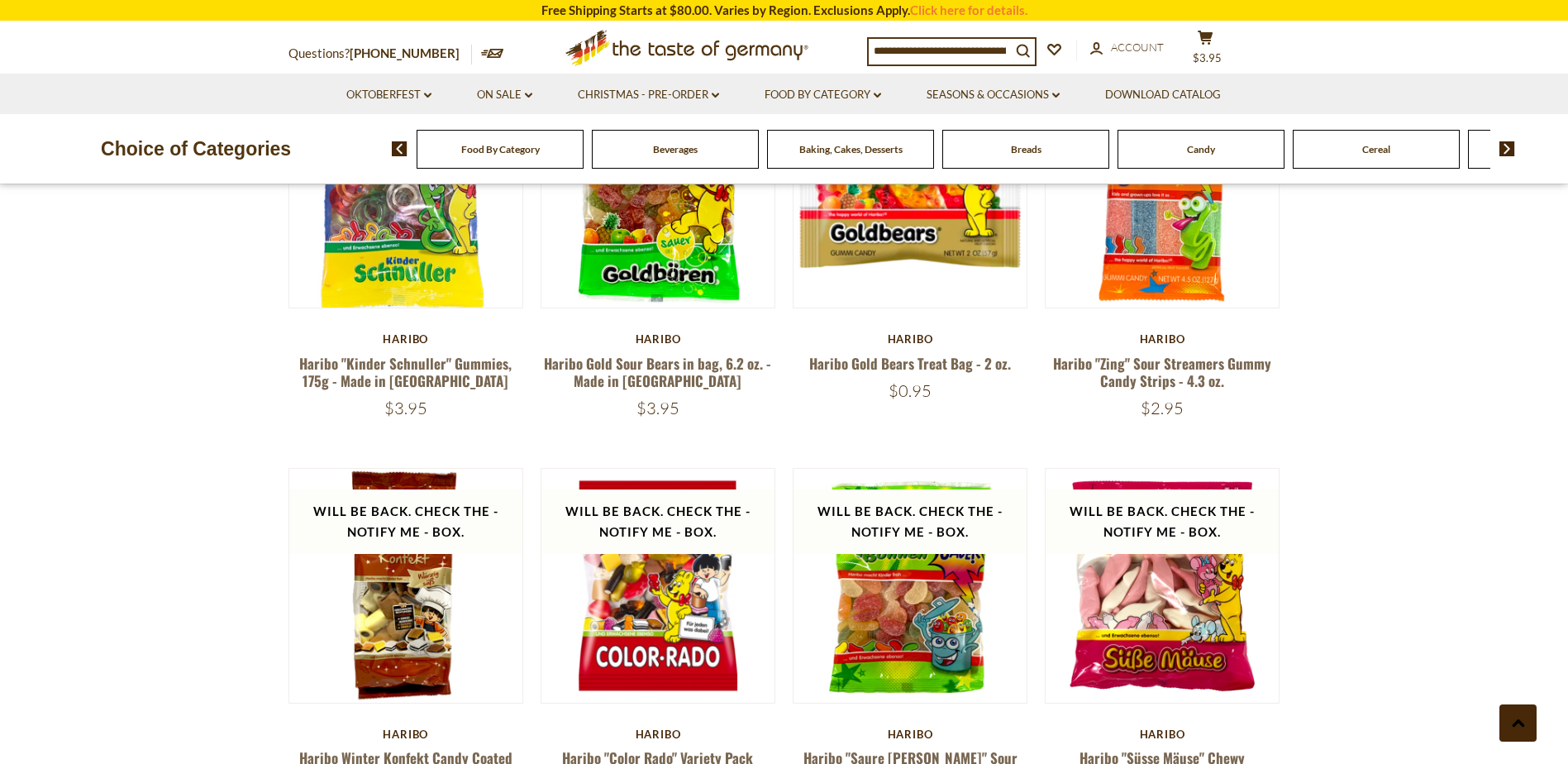
click at [1511, 721] on icon at bounding box center [1517, 724] width 13 height 9
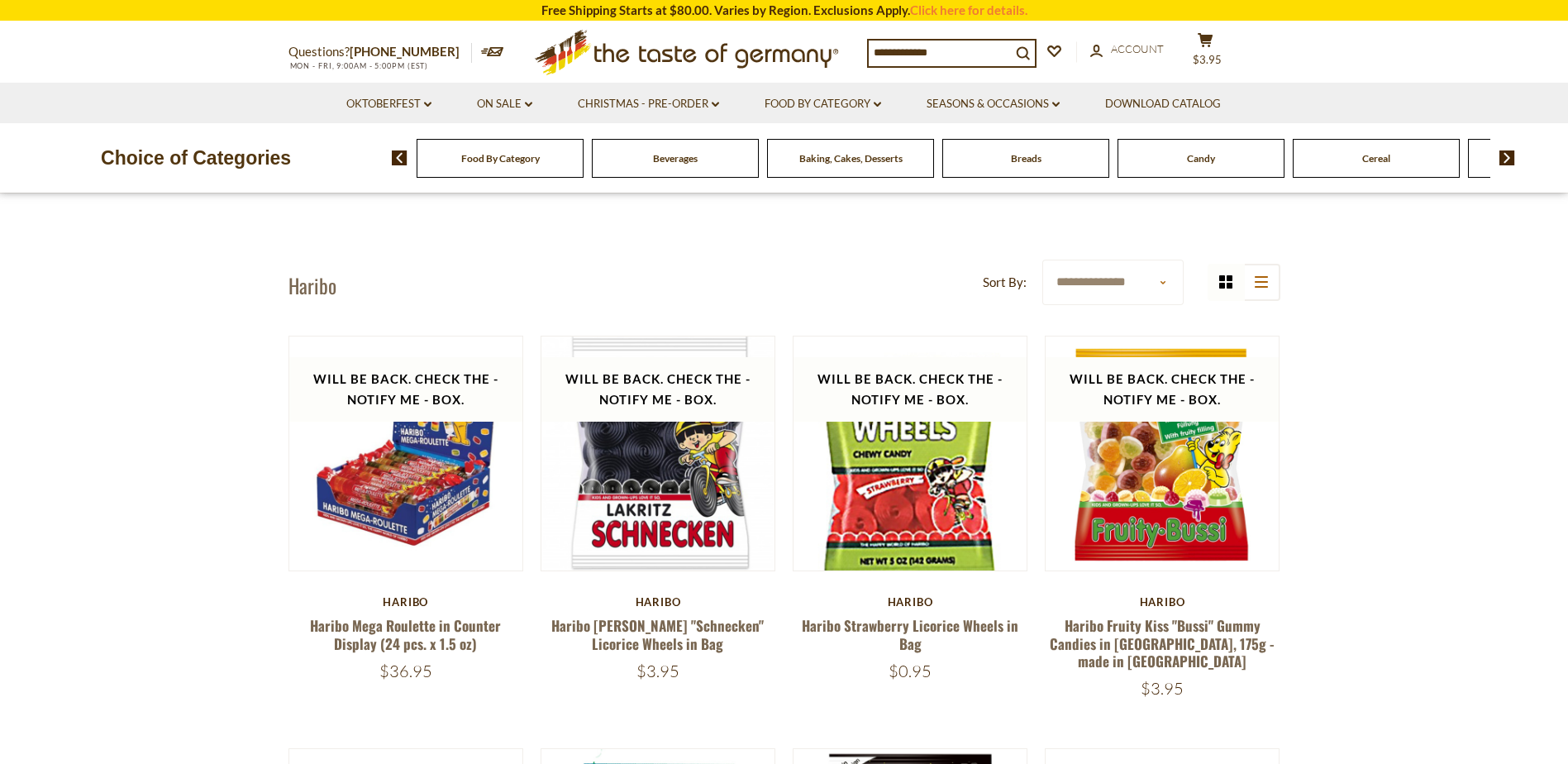
click at [1158, 282] on select "**********" at bounding box center [1112, 282] width 142 height 45
select select "********"
click at [1042, 259] on select "**********" at bounding box center [1112, 282] width 142 height 45
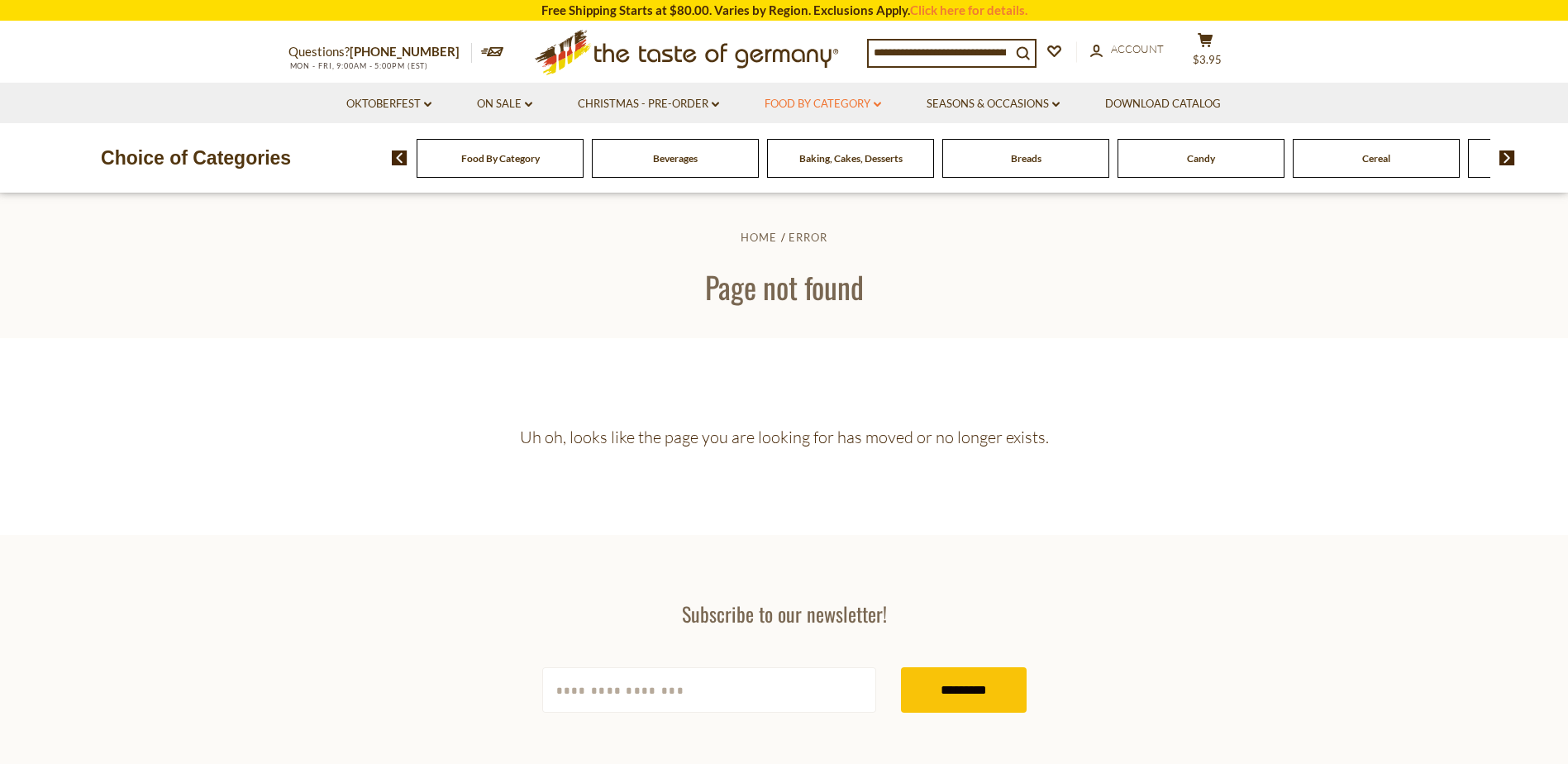
click at [861, 99] on link "Food By Category dropdown_arrow" at bounding box center [823, 104] width 117 height 18
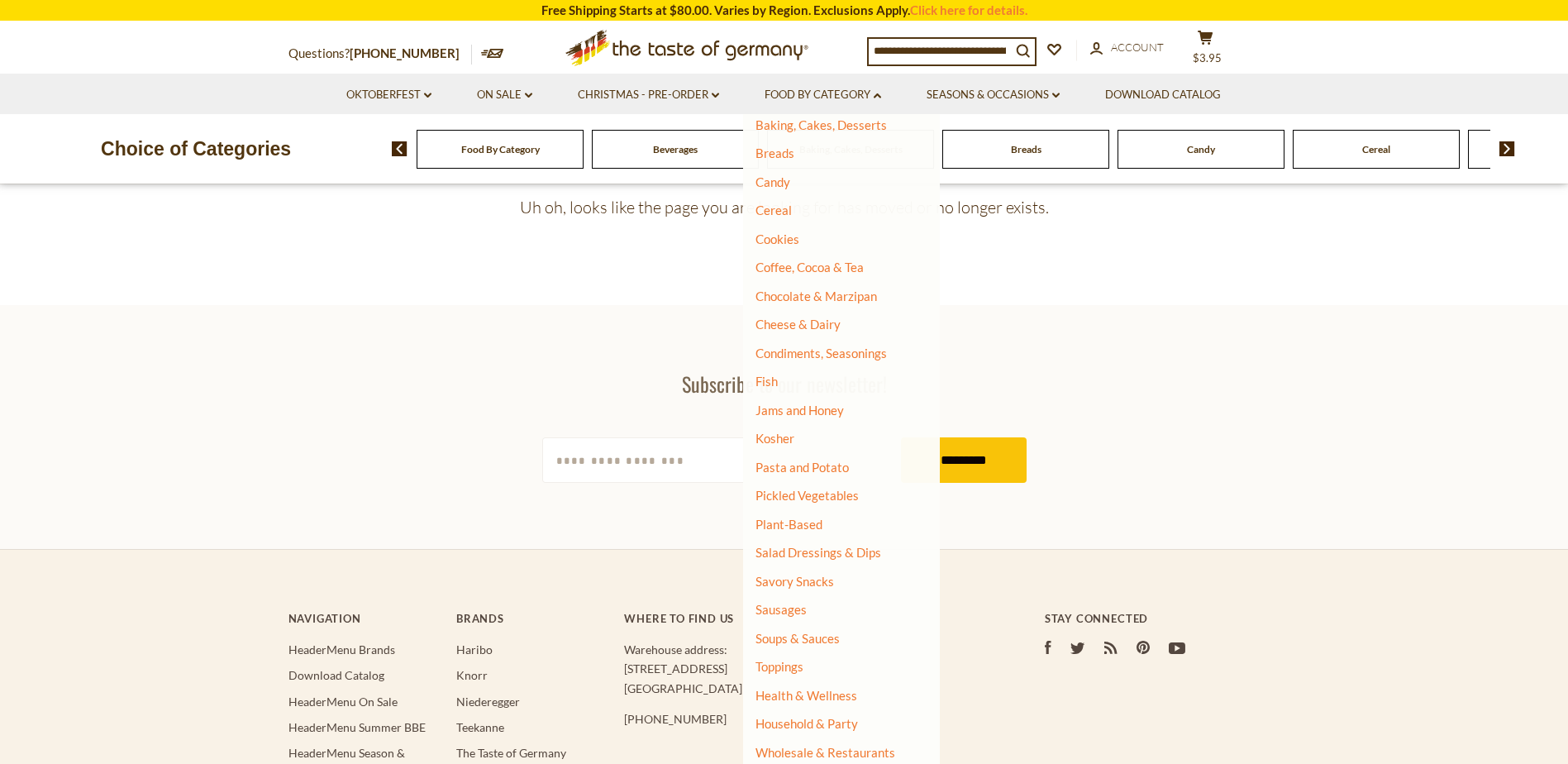
scroll to position [248, 0]
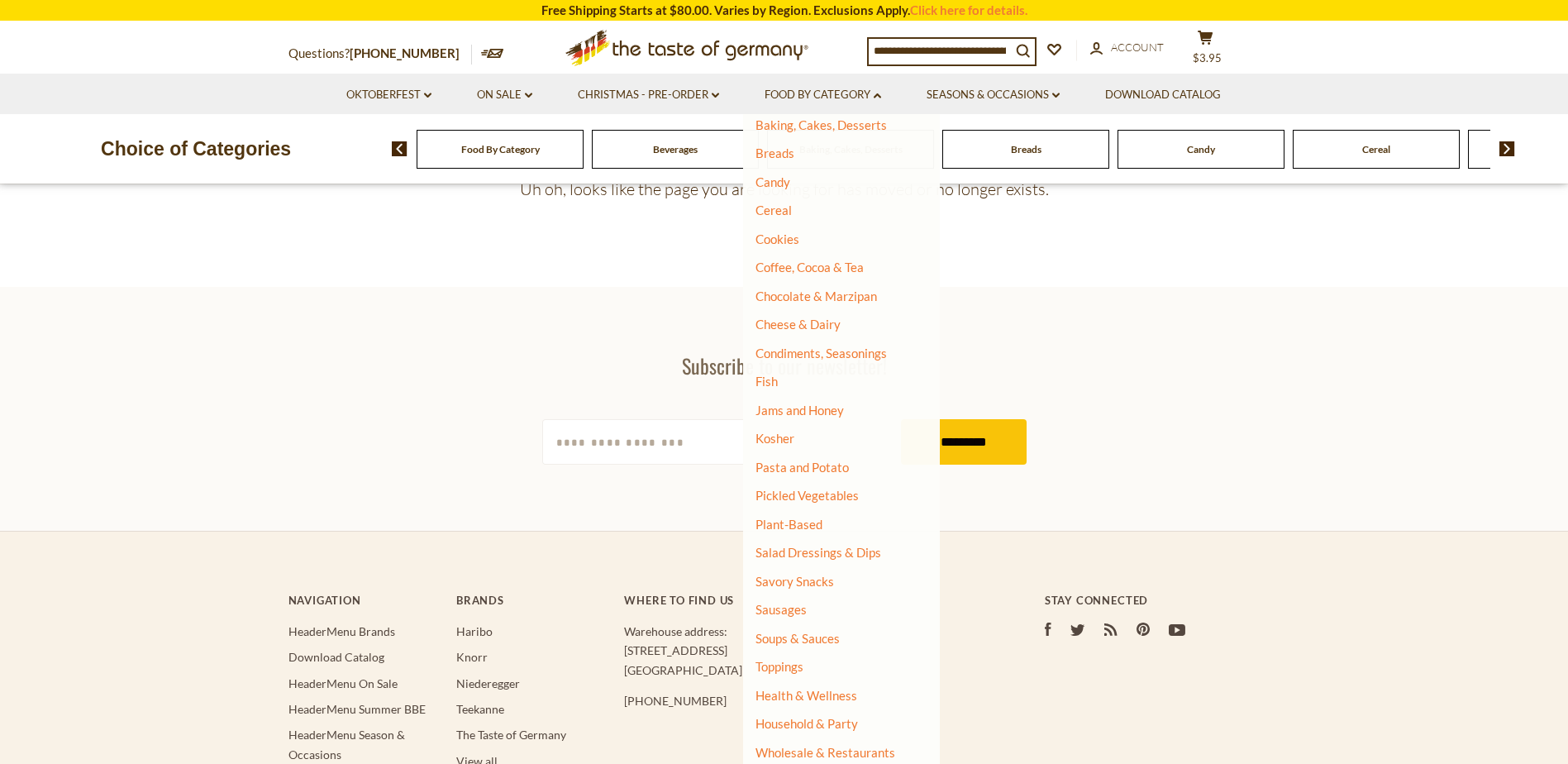
click at [781, 191] on li "Candy" at bounding box center [835, 182] width 160 height 16
click at [780, 185] on link "Candy" at bounding box center [772, 181] width 34 height 15
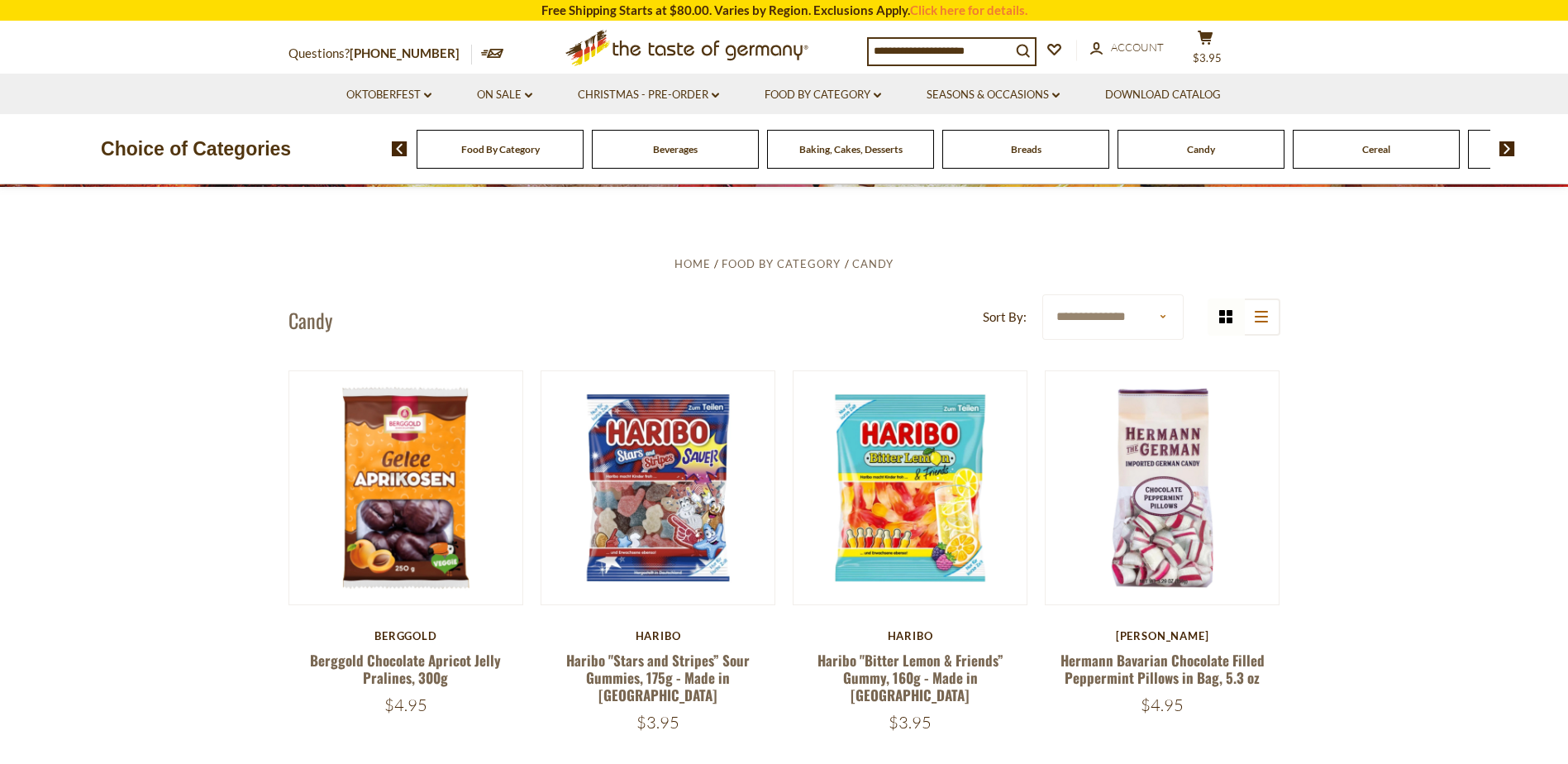
scroll to position [414, 0]
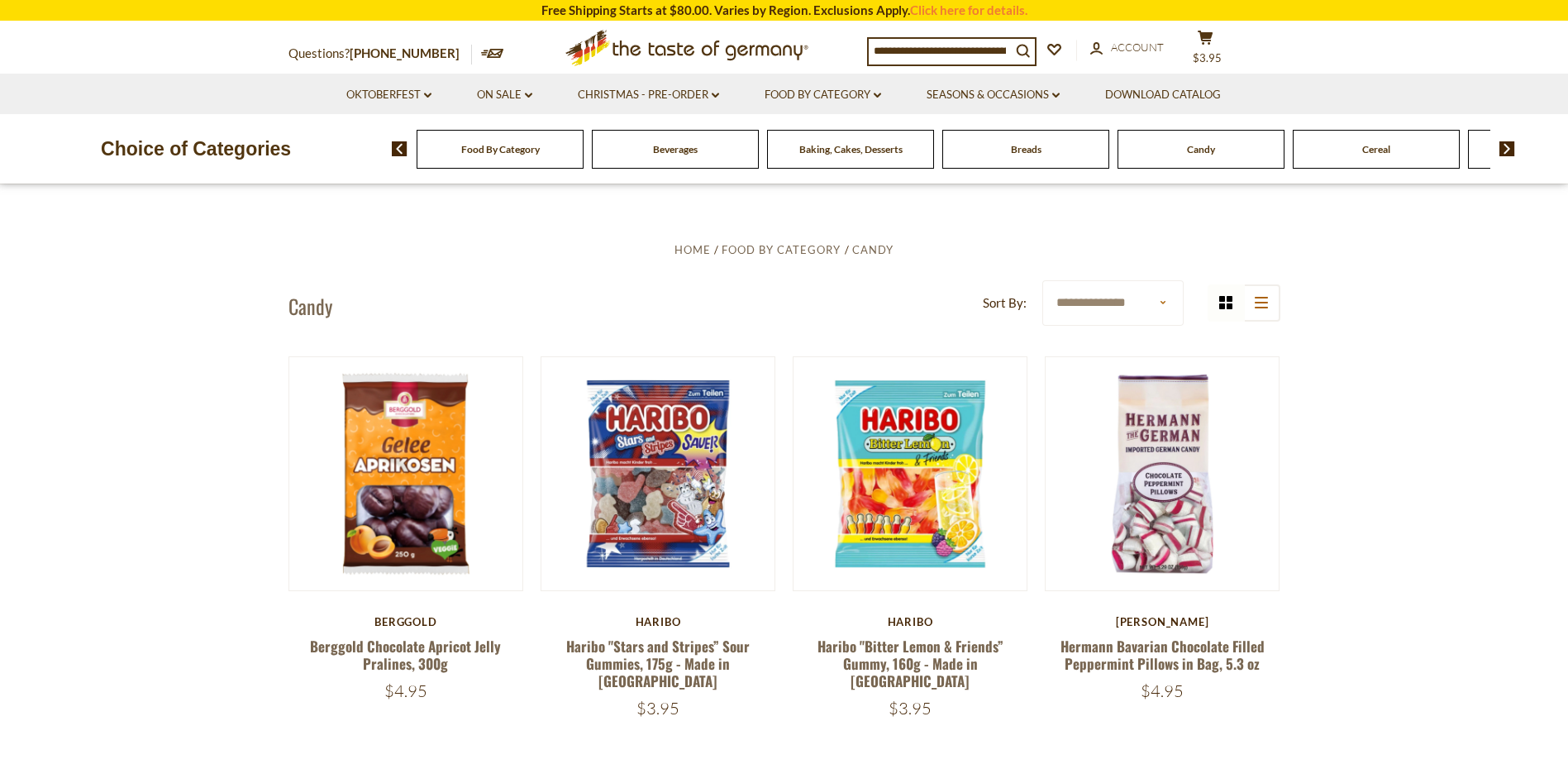
click at [1148, 304] on select "**********" at bounding box center [1112, 302] width 142 height 45
select select "********"
click at [1042, 280] on select "**********" at bounding box center [1112, 302] width 142 height 45
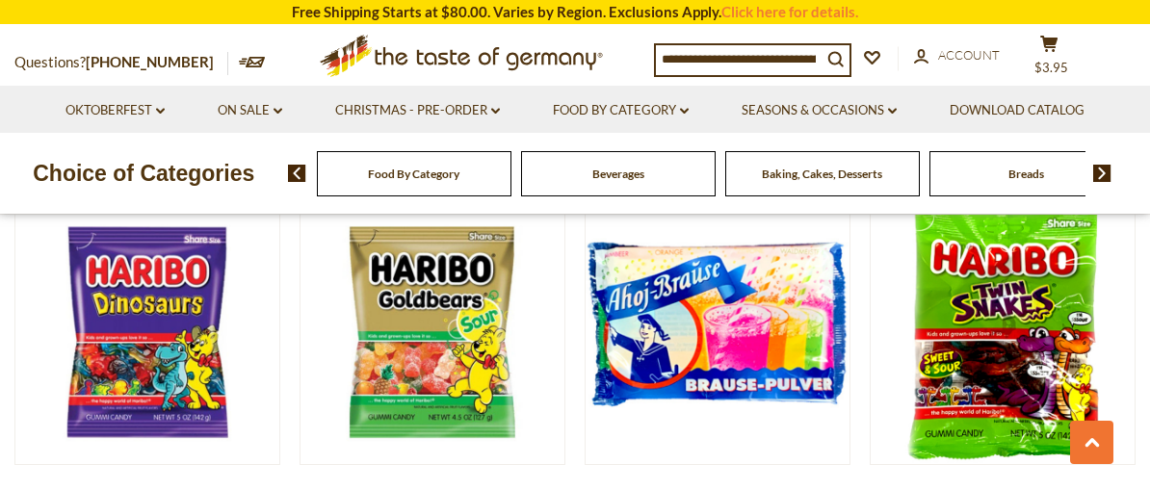
scroll to position [2793, 0]
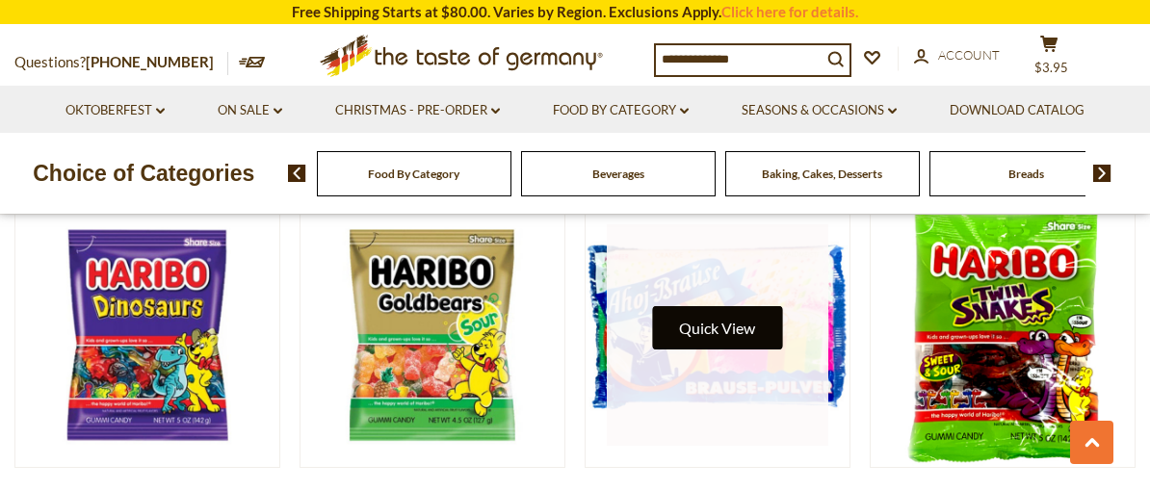
click at [751, 306] on button "Quick View" at bounding box center [717, 327] width 130 height 43
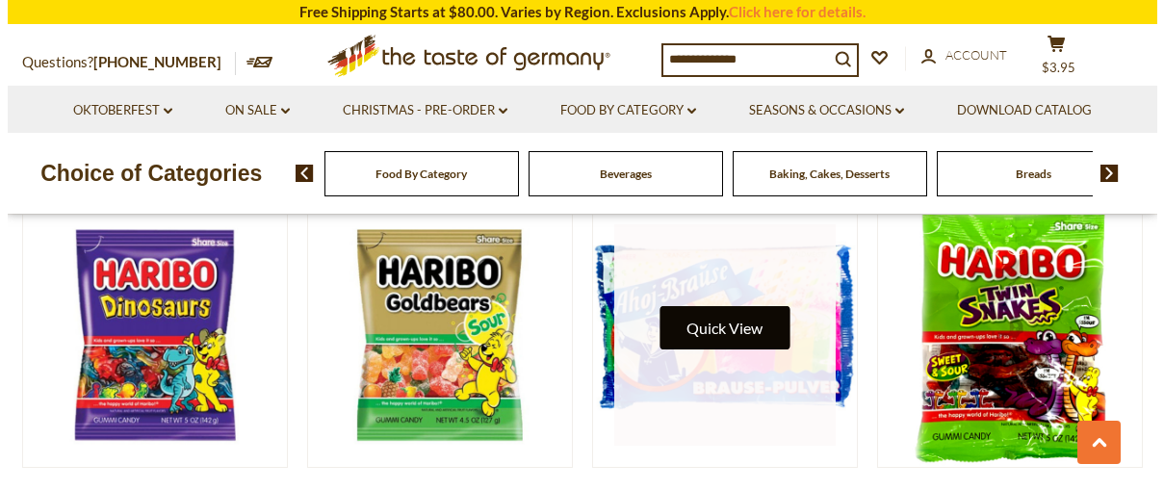
scroll to position [2813, 0]
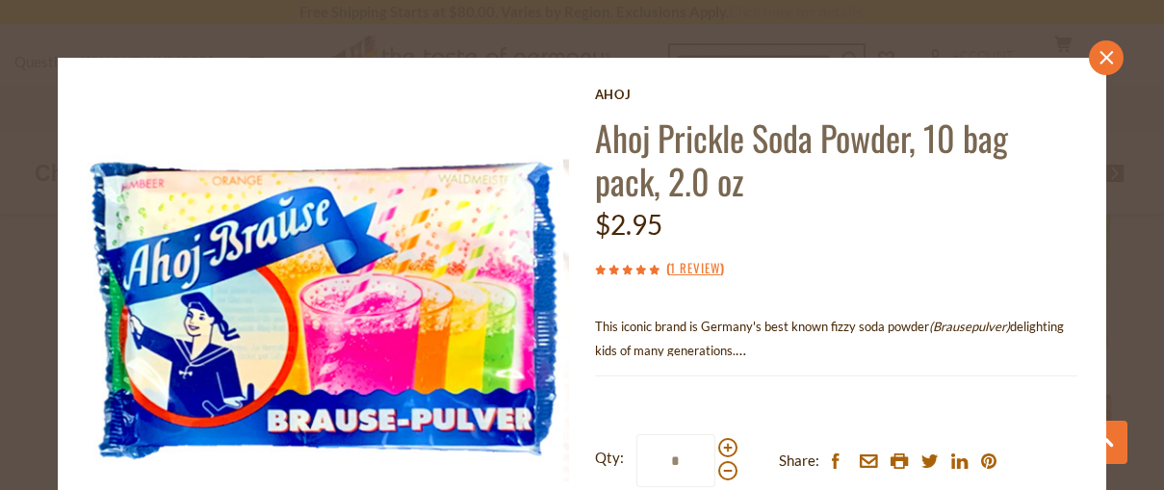
click at [1099, 55] on icon "close" at bounding box center [1106, 58] width 14 height 14
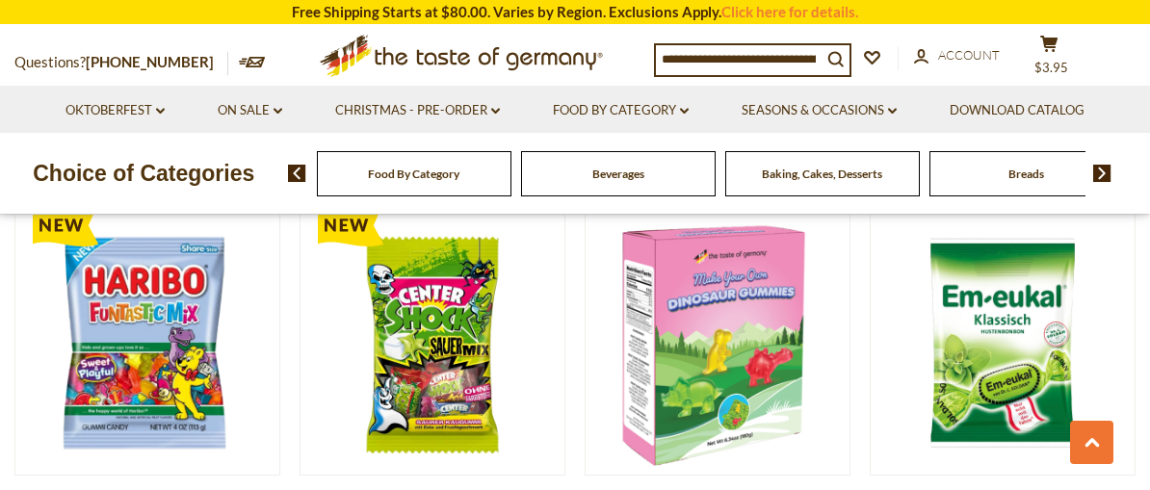
scroll to position [4141, 0]
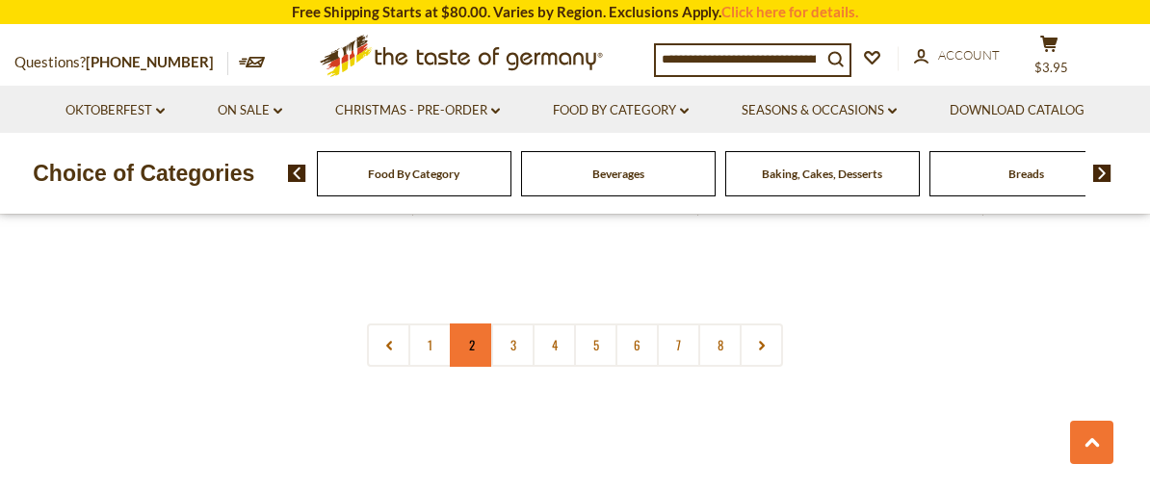
click at [468, 325] on link "2" at bounding box center [471, 345] width 43 height 43
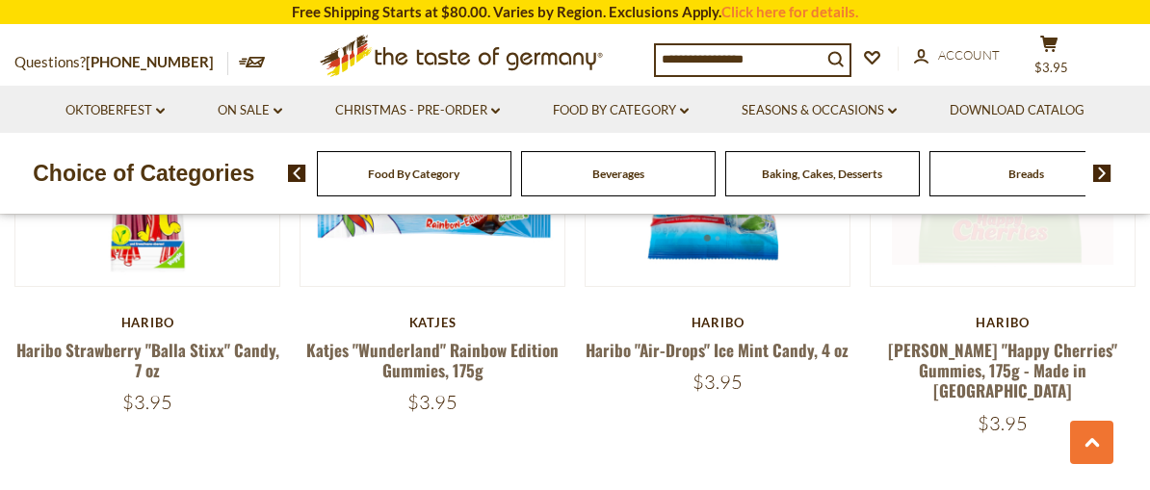
scroll to position [4480, 0]
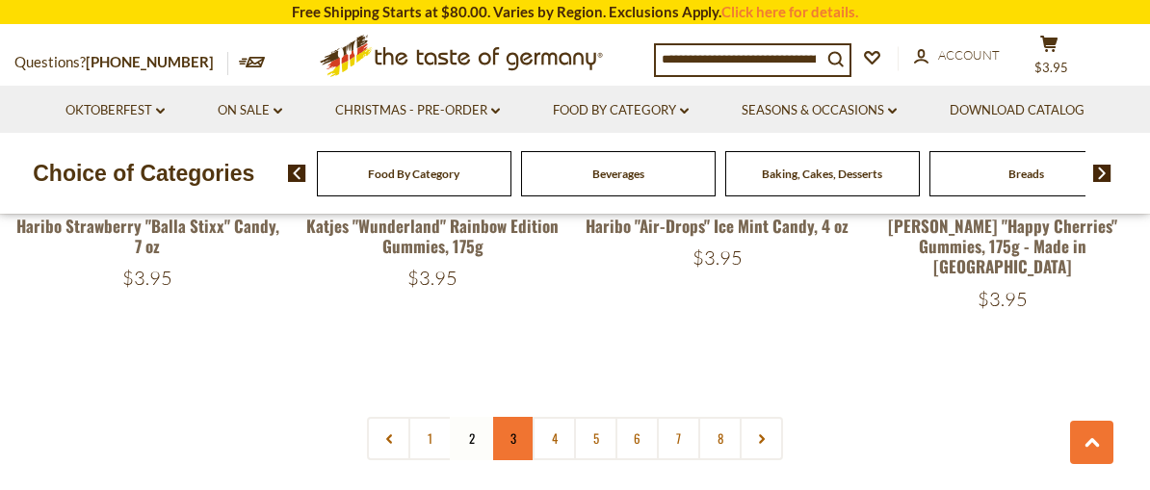
click at [514, 417] on link "3" at bounding box center [512, 438] width 43 height 43
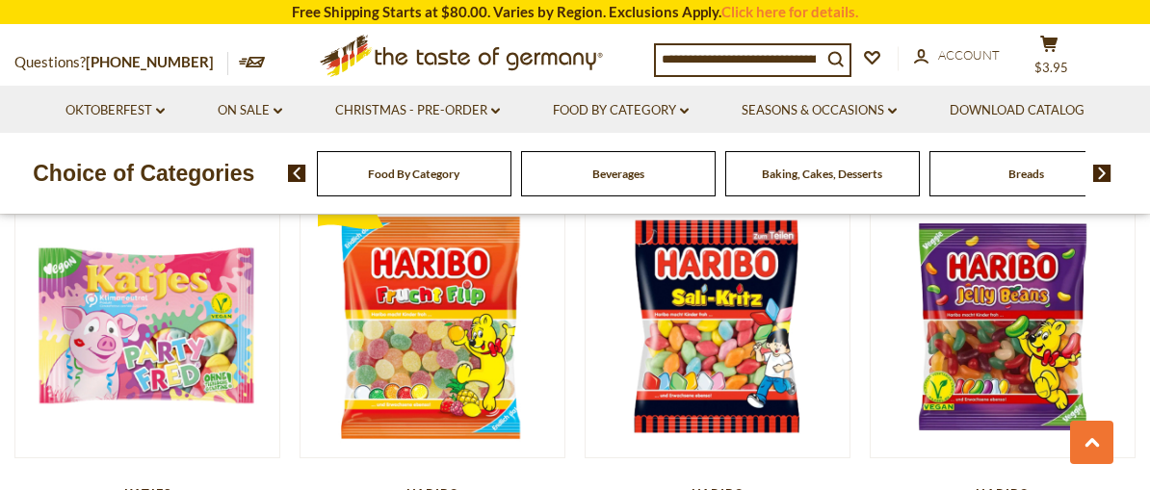
scroll to position [1013, 0]
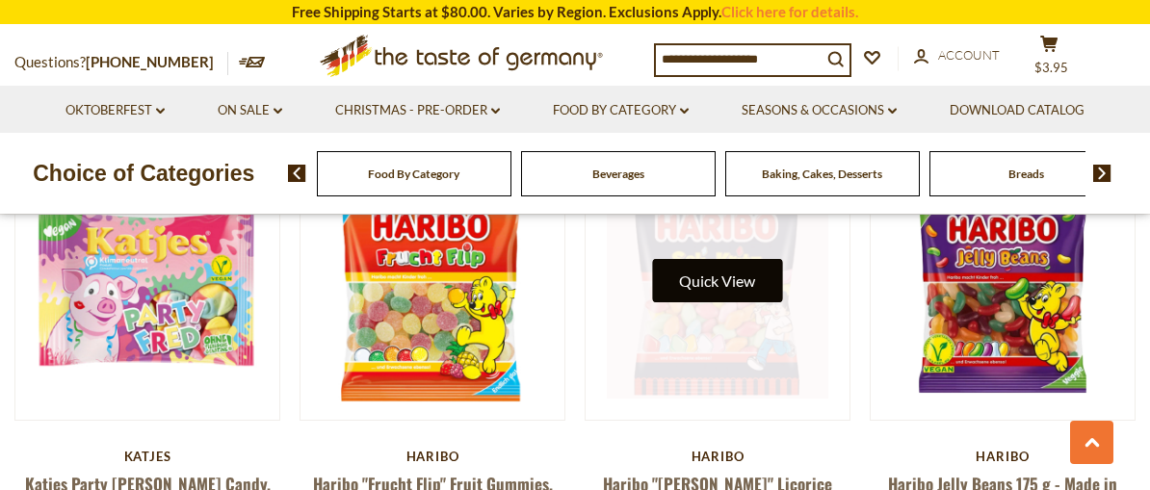
click at [714, 289] on button "Quick View" at bounding box center [717, 280] width 130 height 43
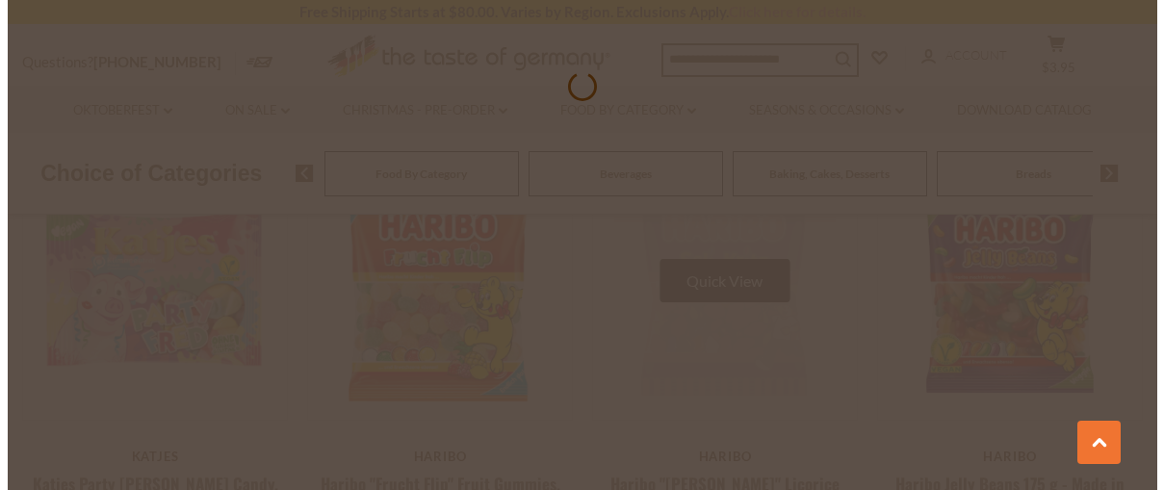
scroll to position [1020, 0]
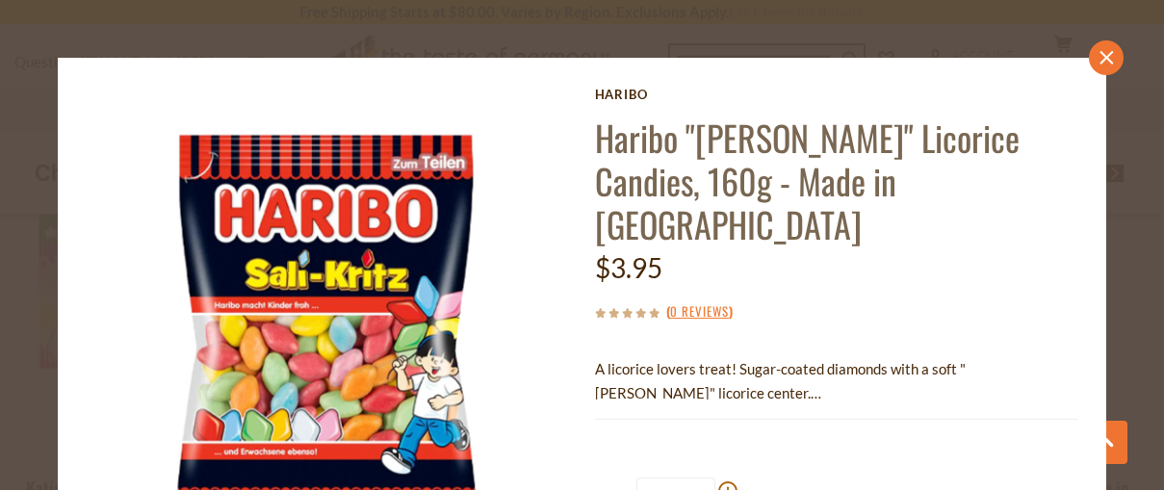
click at [1100, 60] on icon at bounding box center [1106, 57] width 13 height 13
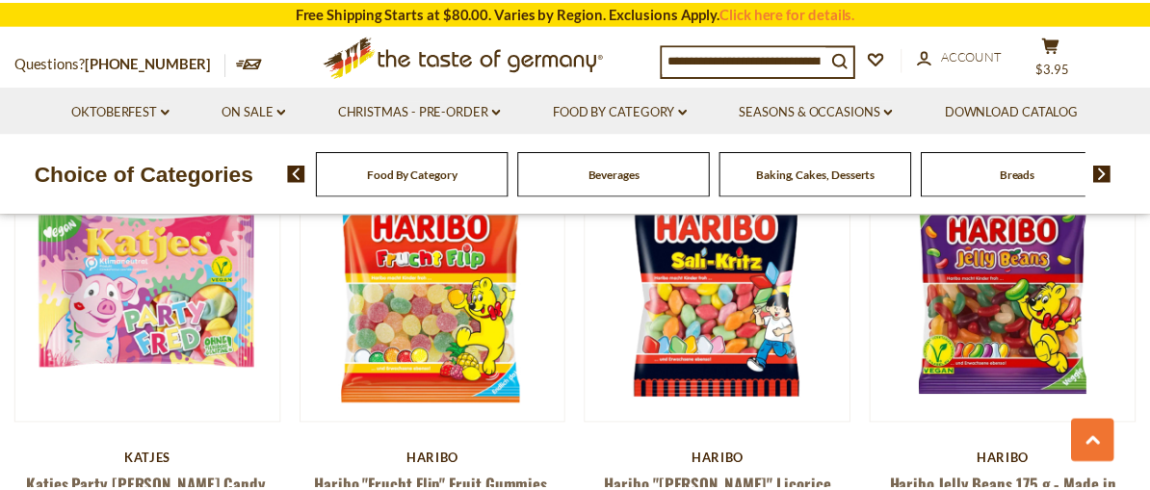
scroll to position [1013, 0]
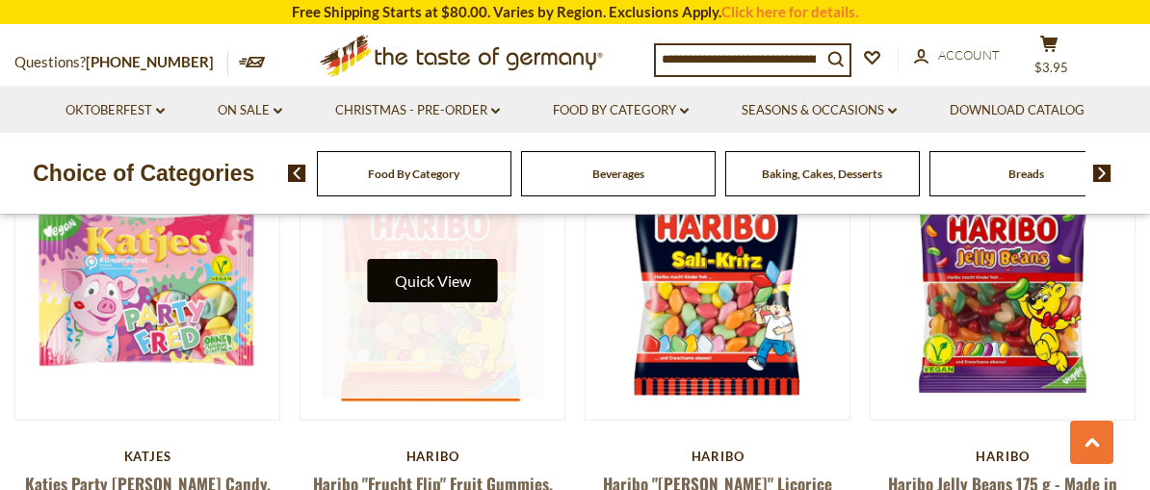
click at [455, 282] on button "Quick View" at bounding box center [433, 280] width 130 height 43
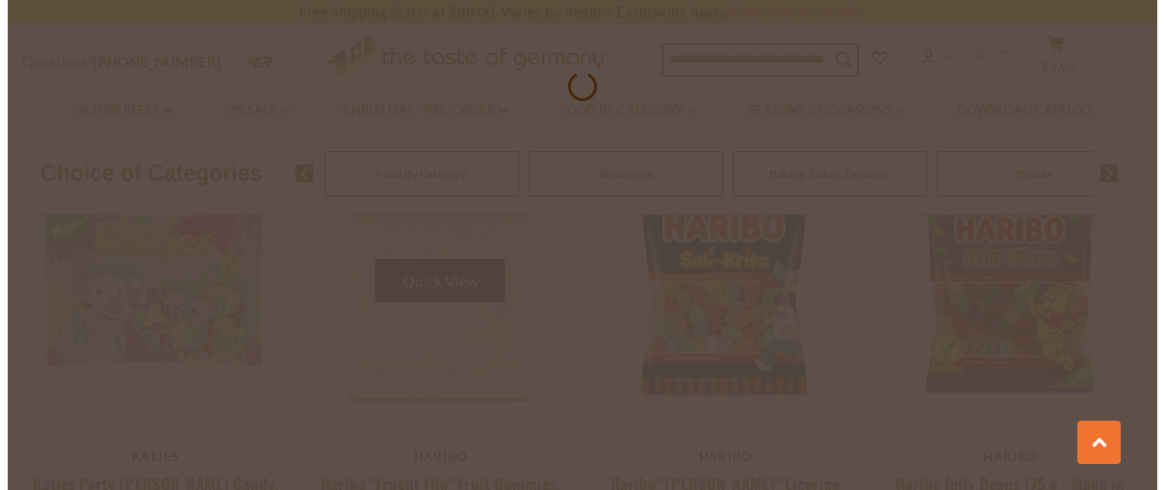
scroll to position [1020, 0]
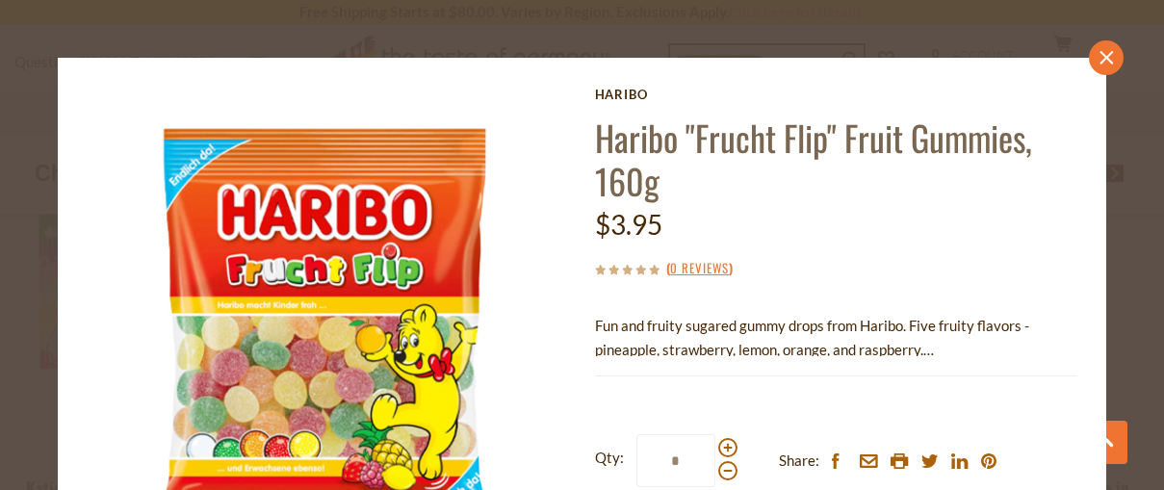
click at [1089, 59] on link "close" at bounding box center [1106, 57] width 35 height 35
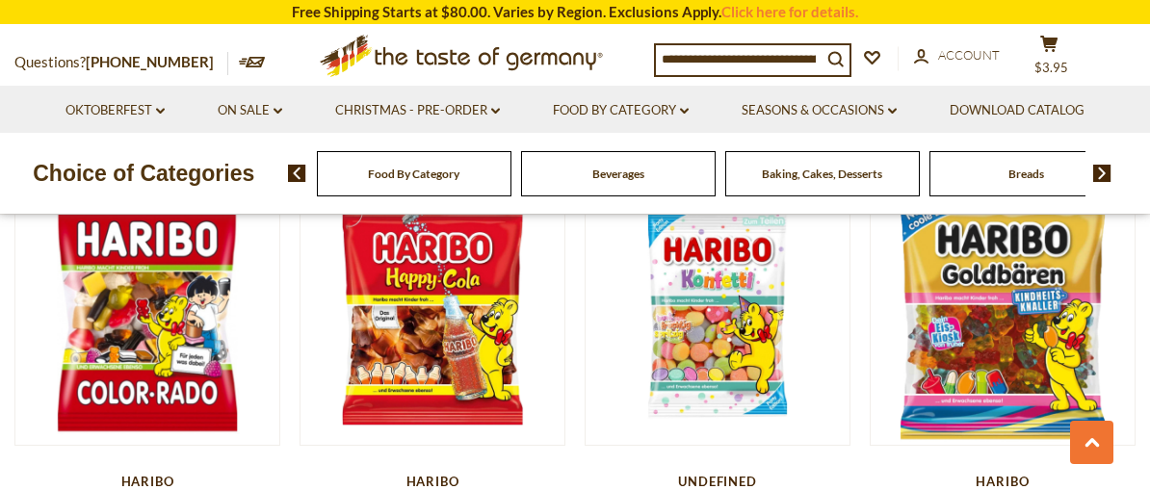
scroll to position [2361, 0]
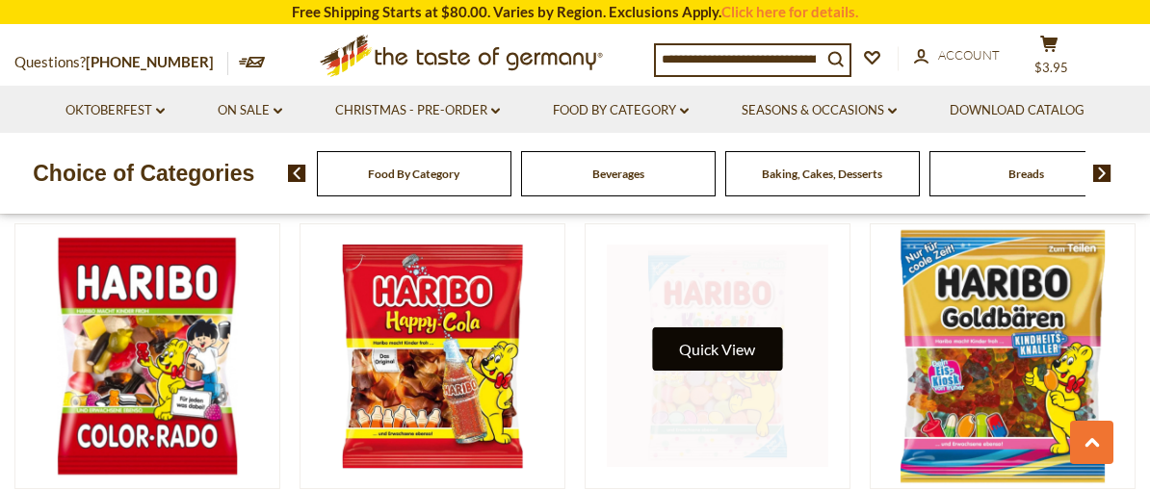
click at [736, 327] on button "Quick View" at bounding box center [717, 348] width 130 height 43
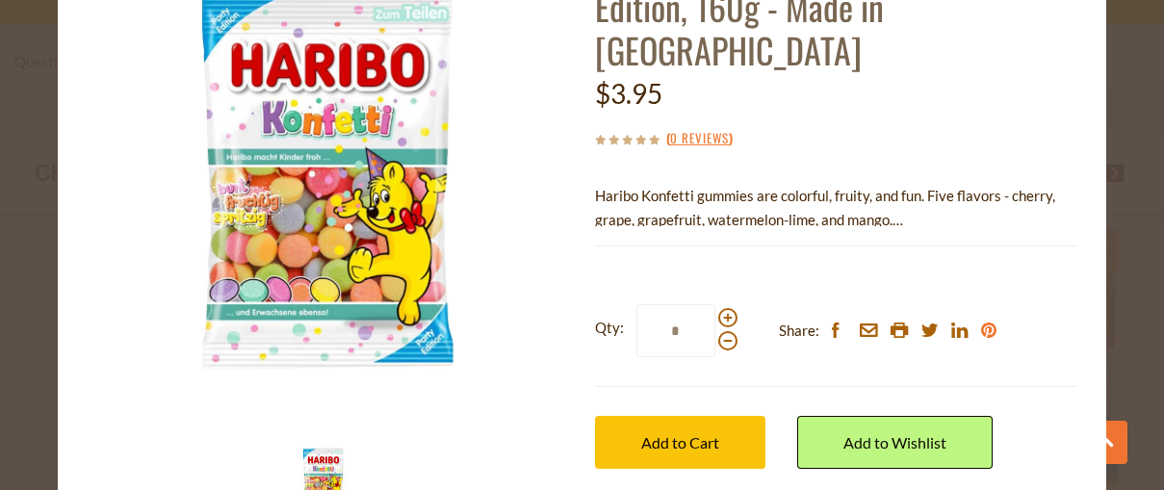
scroll to position [193, 0]
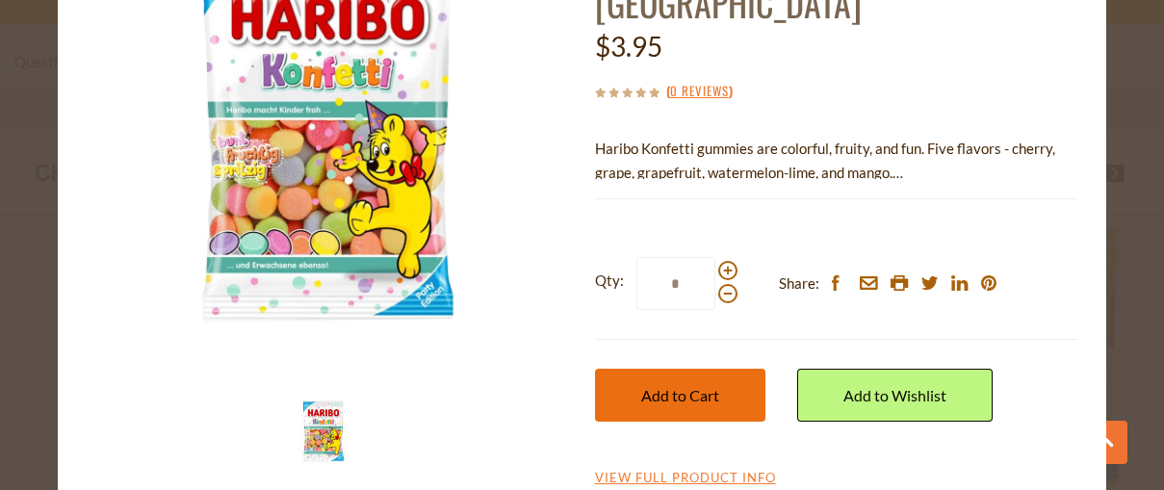
click at [697, 386] on span "Add to Cart" at bounding box center [680, 395] width 78 height 18
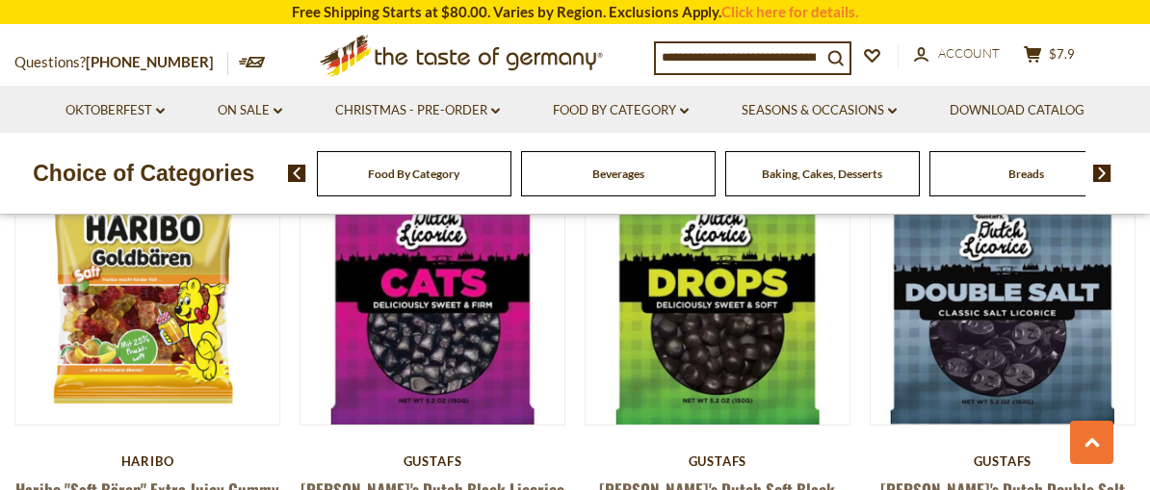
scroll to position [3710, 0]
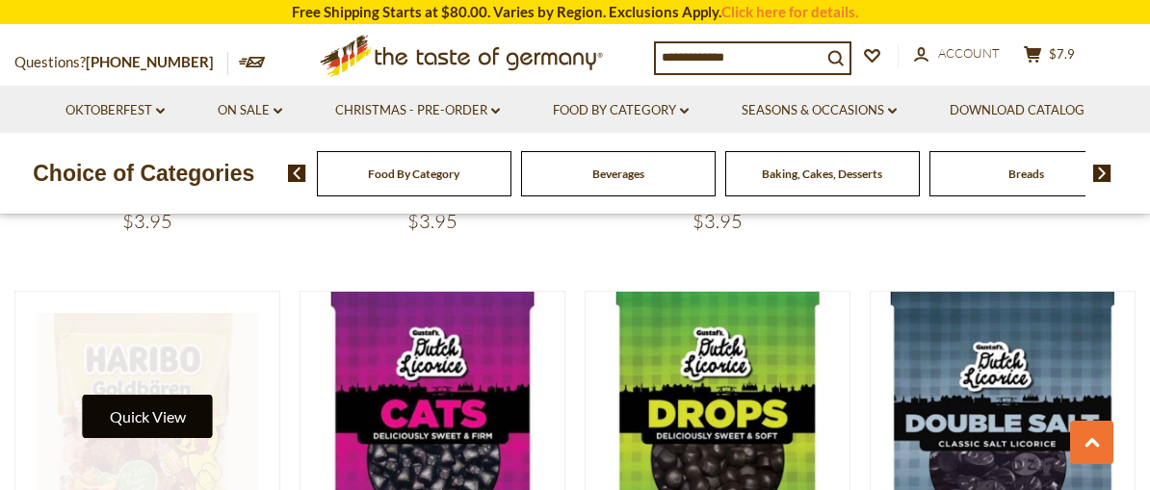
click at [140, 395] on button "Quick View" at bounding box center [148, 416] width 130 height 43
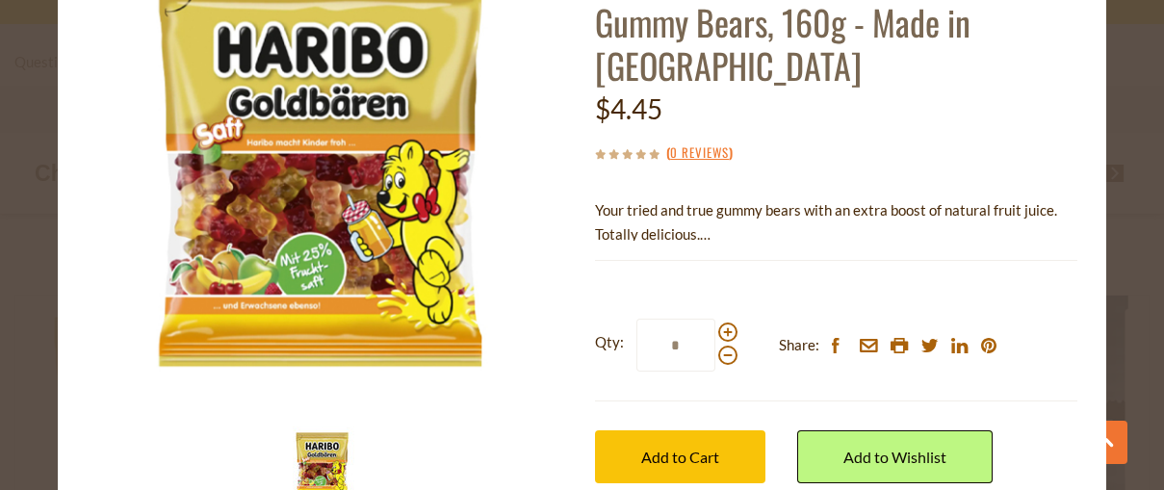
scroll to position [193, 0]
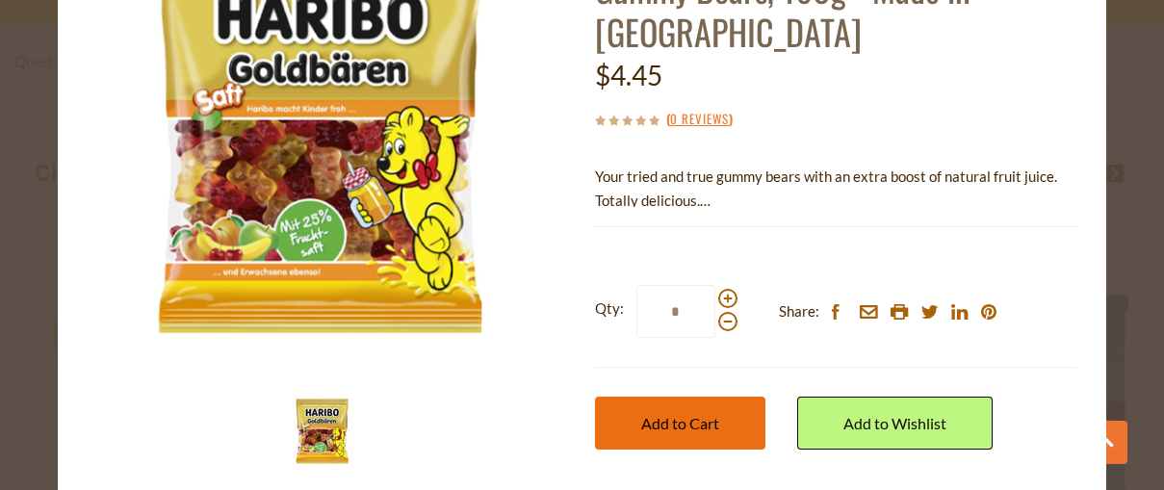
click at [643, 424] on span "Add to Cart" at bounding box center [680, 423] width 78 height 18
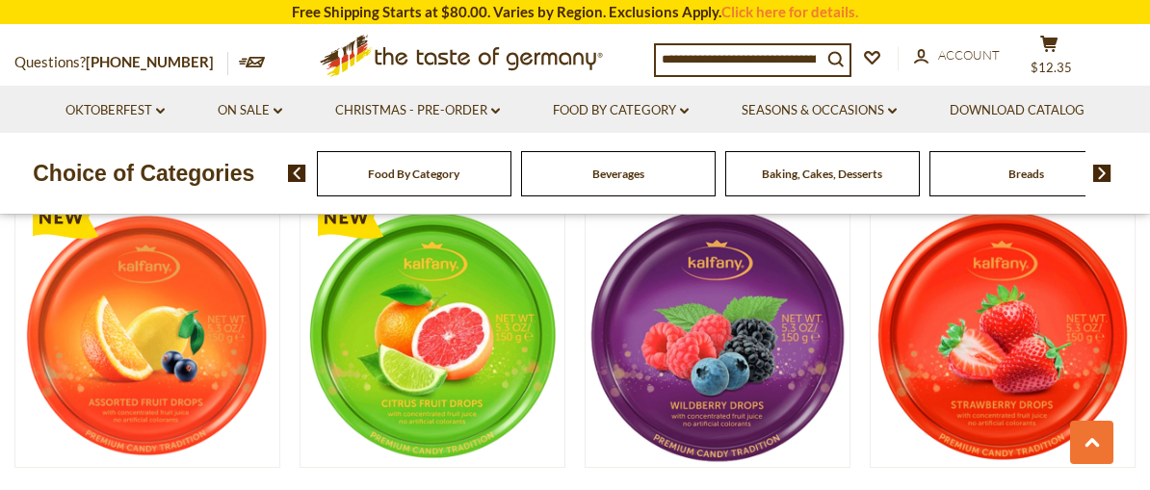
scroll to position [1976, 0]
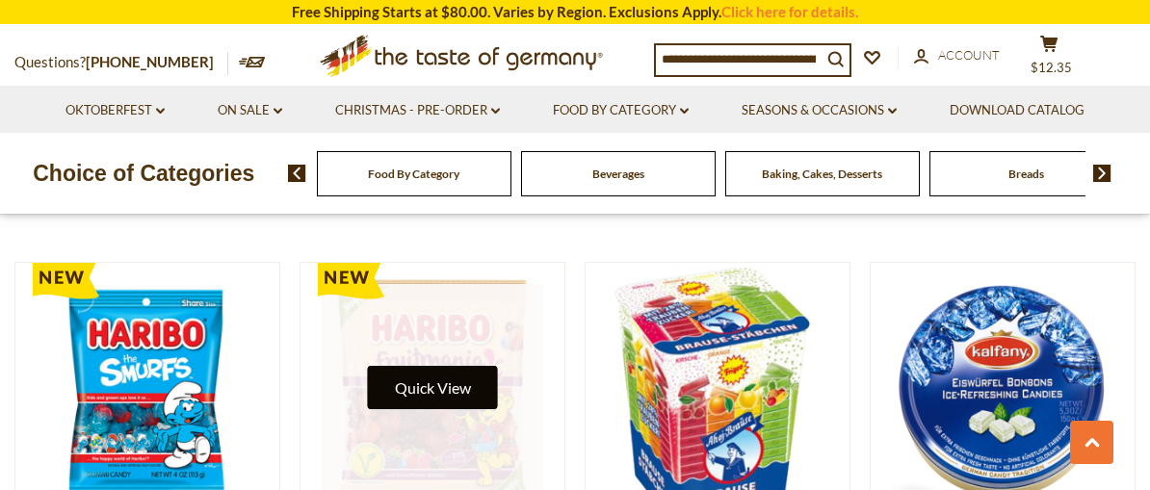
click at [431, 366] on button "Quick View" at bounding box center [433, 387] width 130 height 43
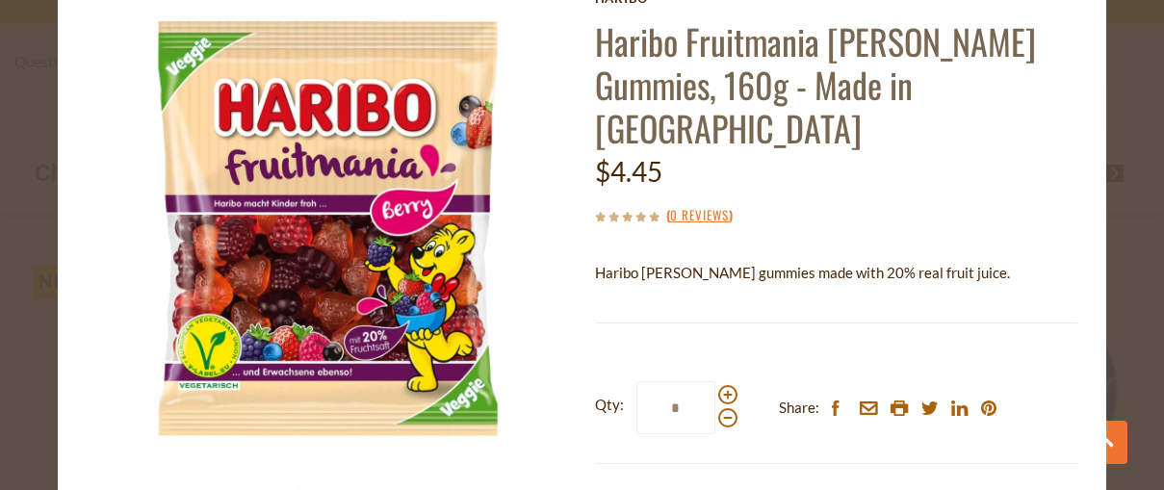
scroll to position [0, 0]
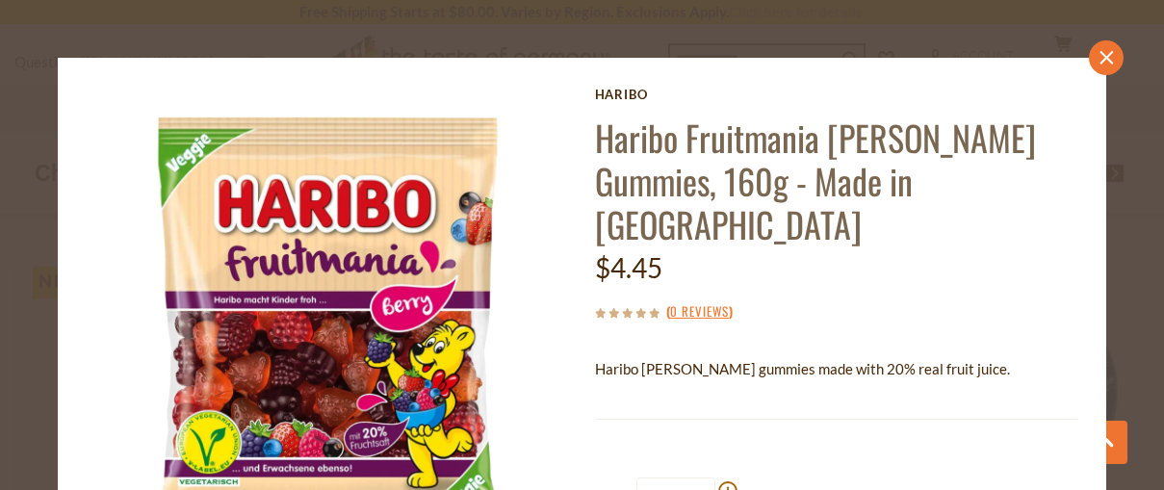
click at [1095, 47] on link "close" at bounding box center [1106, 57] width 35 height 35
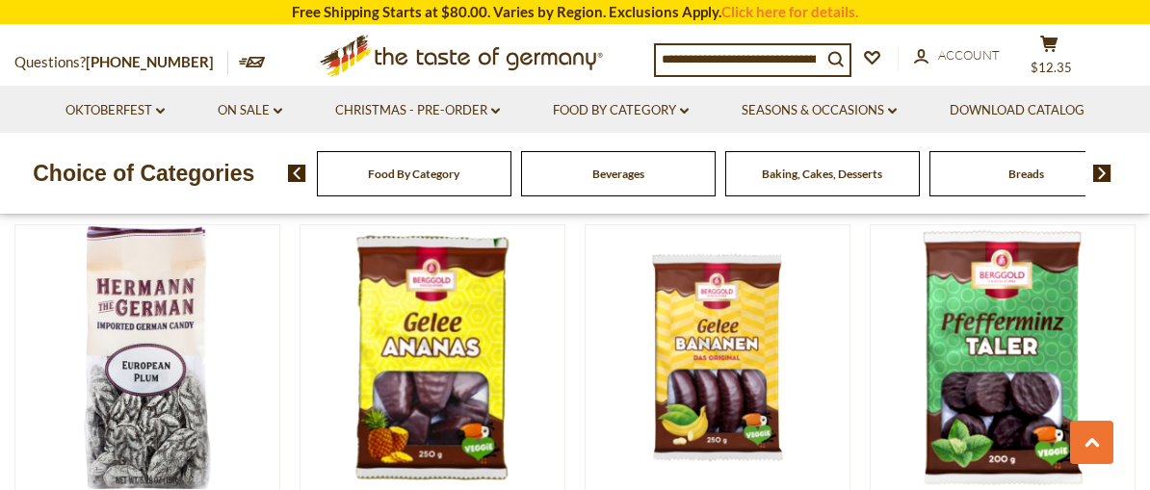
scroll to position [4191, 0]
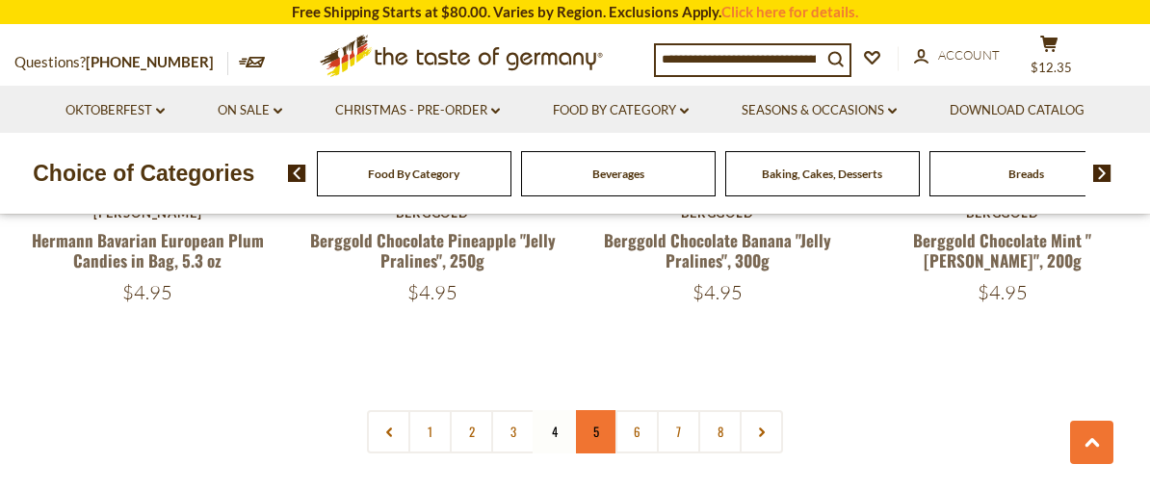
click at [602, 410] on link "5" at bounding box center [595, 431] width 43 height 43
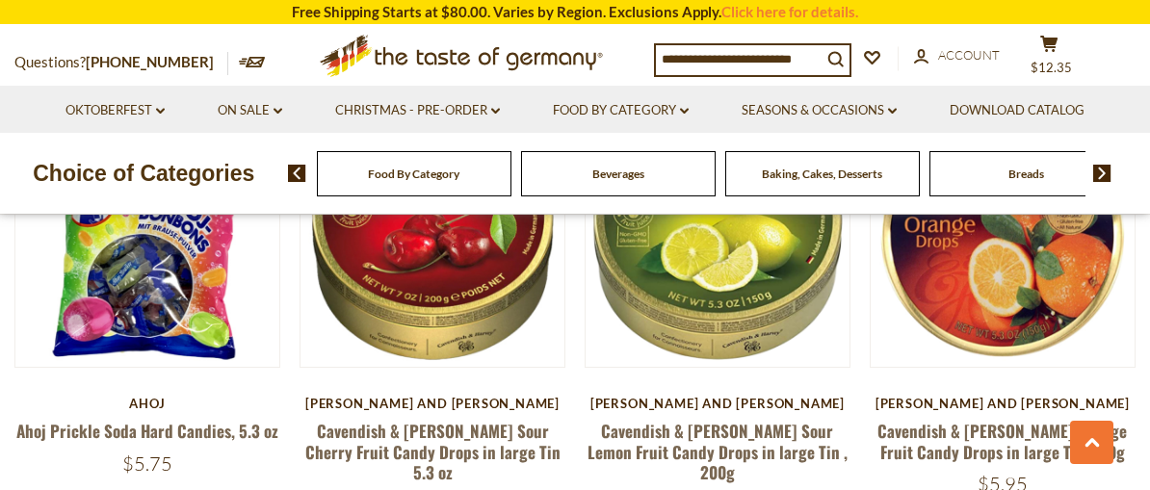
scroll to position [1109, 0]
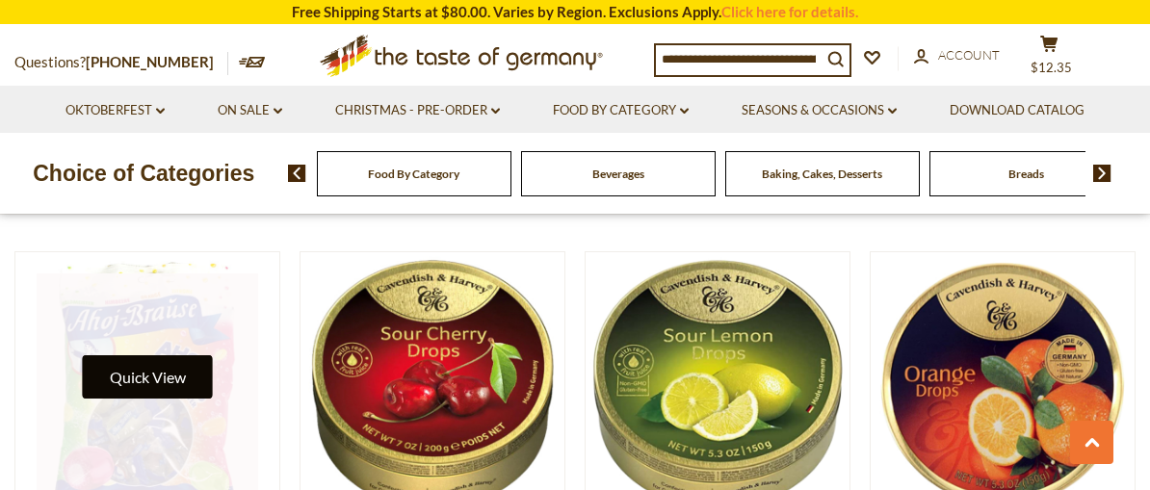
click at [155, 371] on button "Quick View" at bounding box center [148, 376] width 130 height 43
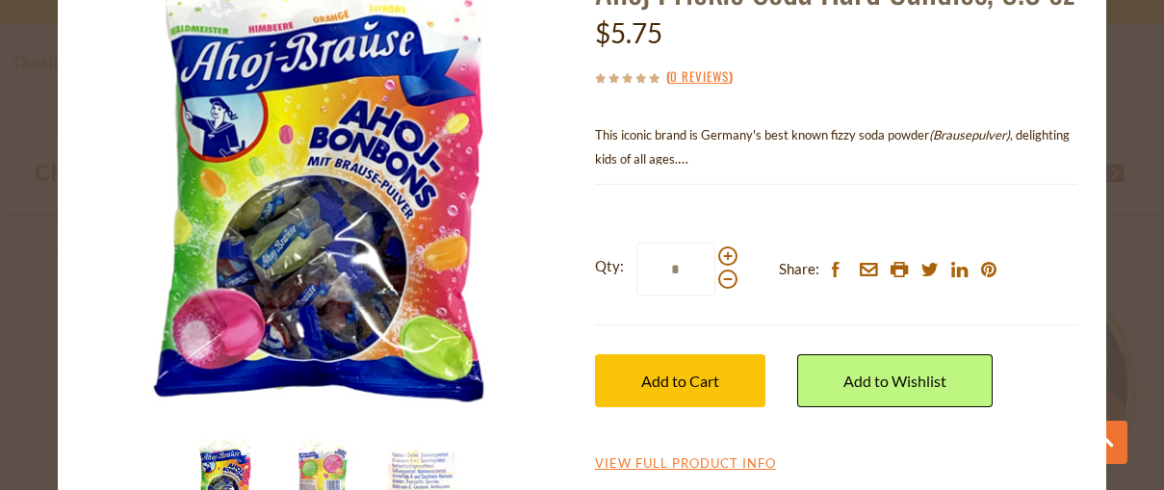
scroll to position [193, 0]
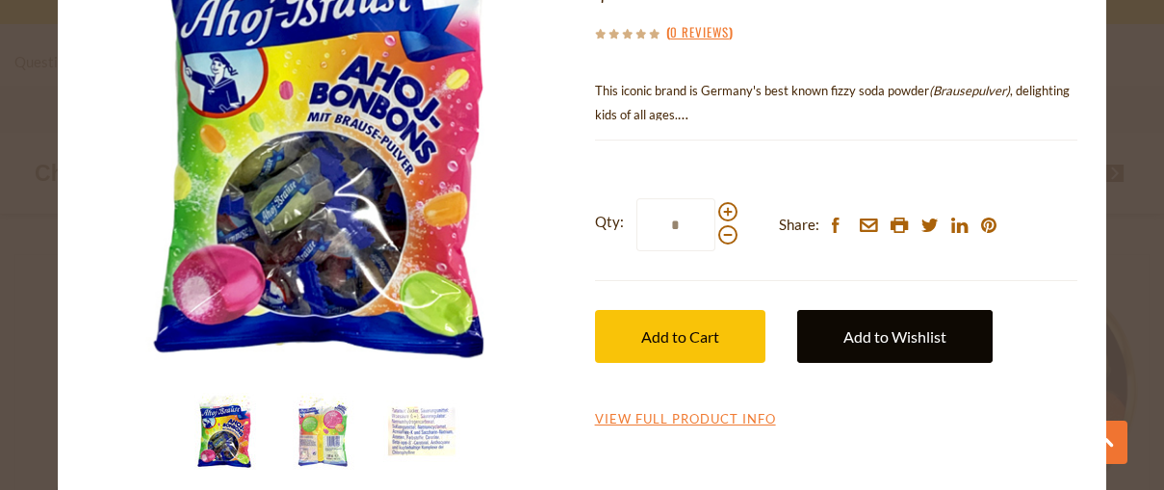
drag, startPoint x: 713, startPoint y: 374, endPoint x: 804, endPoint y: 397, distance: 94.4
click at [712, 363] on button "Add to Cart" at bounding box center [680, 336] width 170 height 53
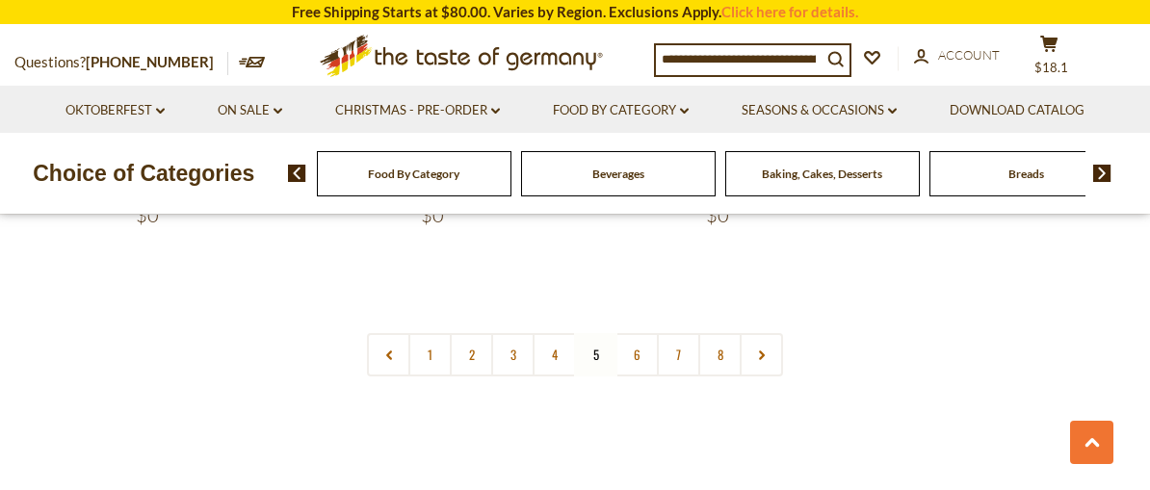
scroll to position [4673, 0]
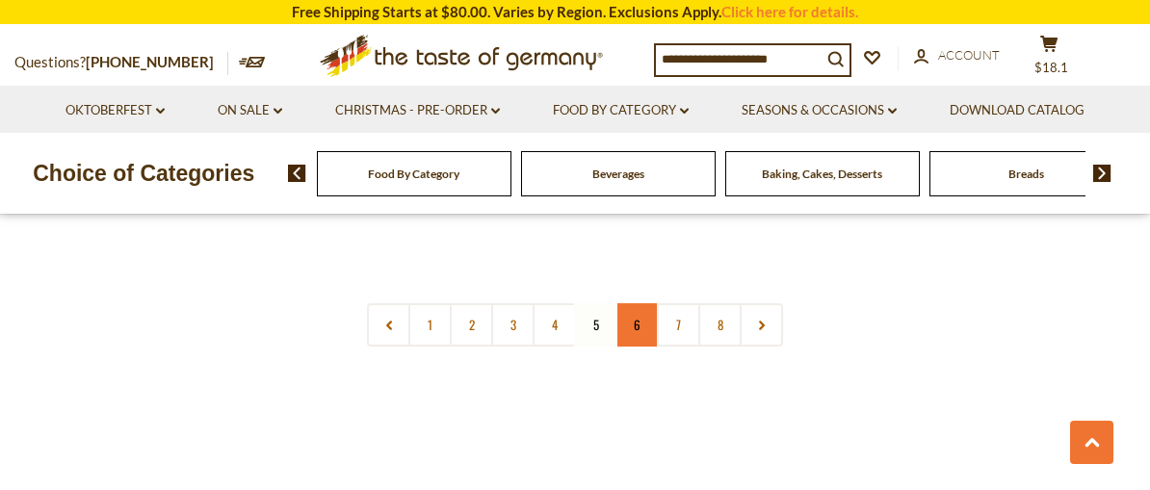
click at [645, 303] on link "6" at bounding box center [636, 324] width 43 height 43
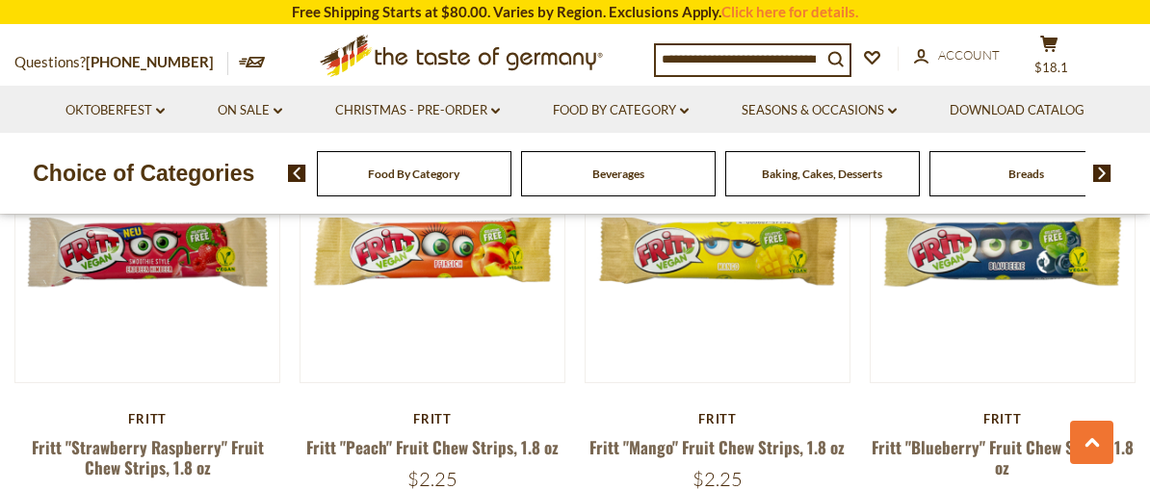
scroll to position [1976, 0]
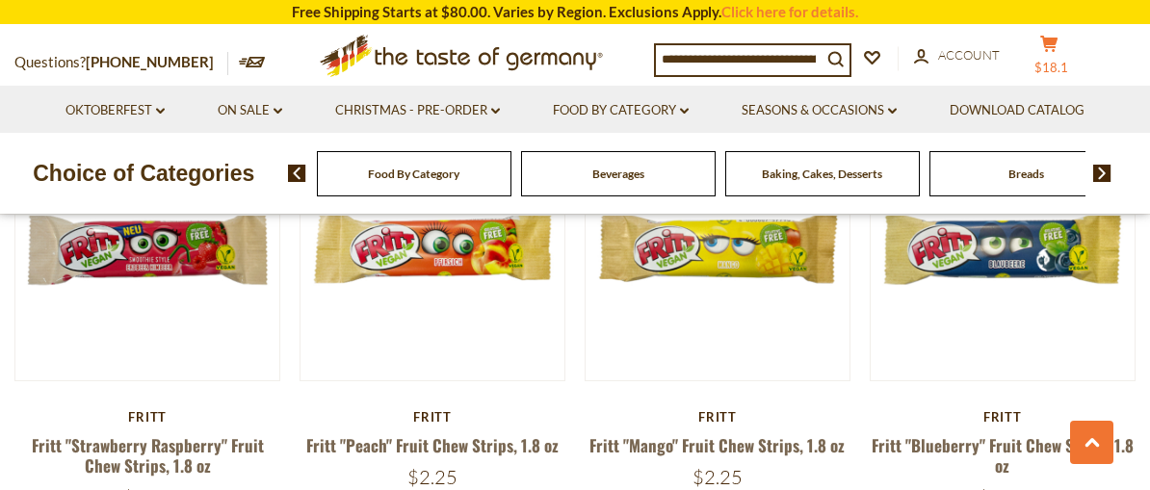
click at [1068, 61] on span "$18.1" at bounding box center [1051, 67] width 34 height 15
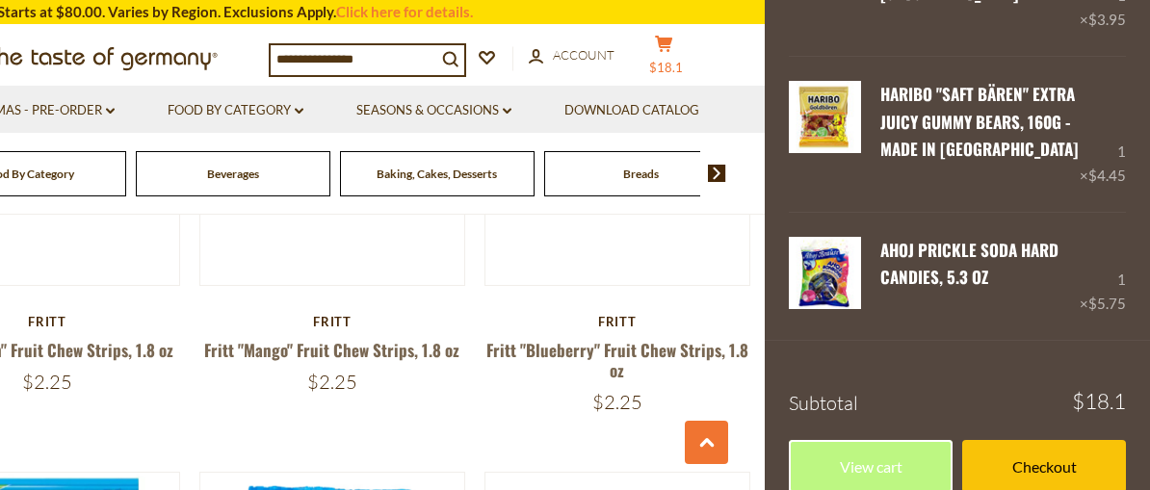
scroll to position [2072, 0]
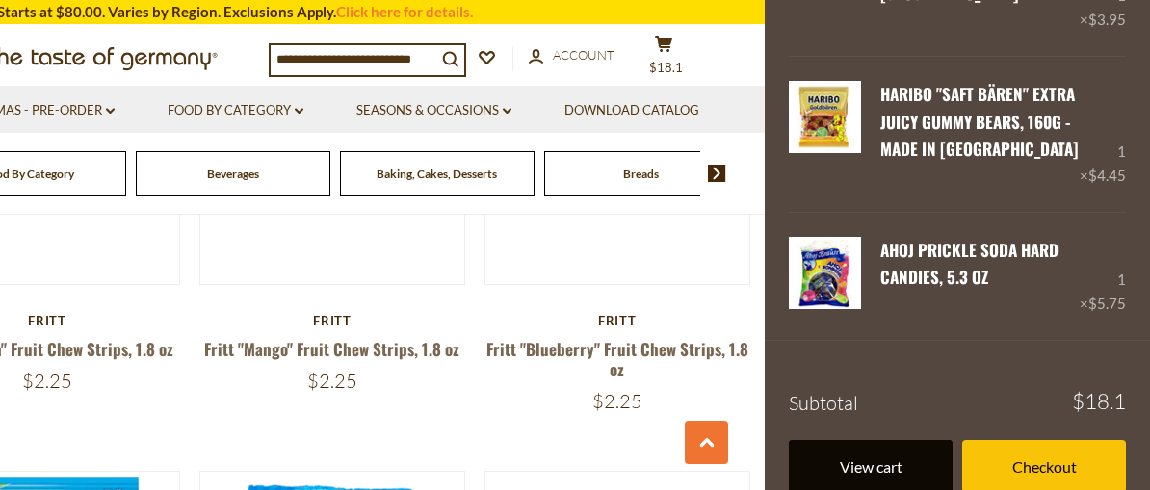
click at [922, 440] on link "View cart" at bounding box center [871, 466] width 164 height 53
